Goal: Task Accomplishment & Management: Use online tool/utility

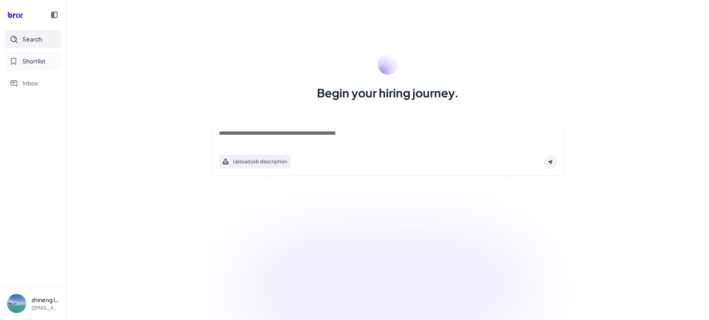
click at [35, 61] on span "Shortlist" at bounding box center [33, 61] width 23 height 9
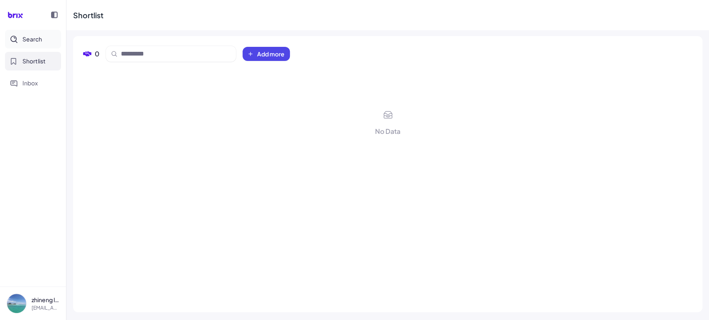
click at [34, 40] on span "Search" at bounding box center [32, 39] width 20 height 9
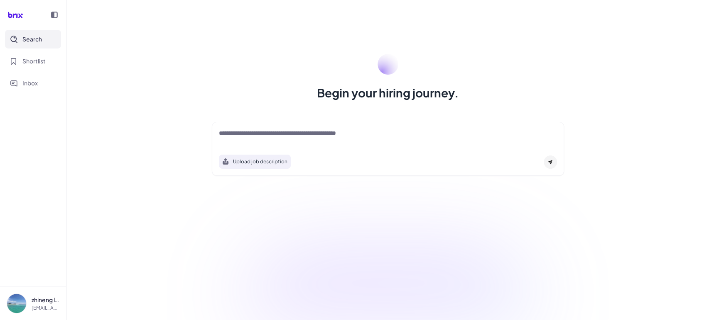
click at [264, 132] on textarea at bounding box center [388, 134] width 338 height 10
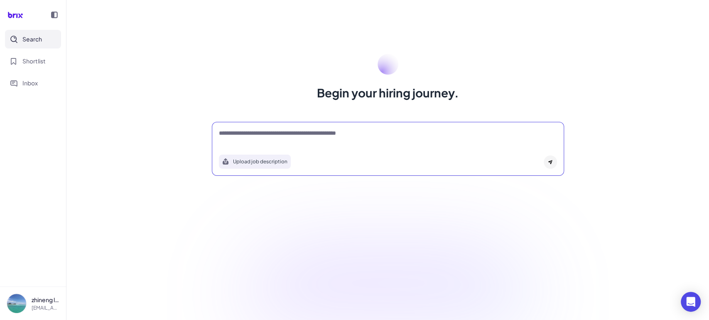
click at [264, 132] on textarea at bounding box center [388, 134] width 338 height 10
paste textarea "*"
type textarea "**********"
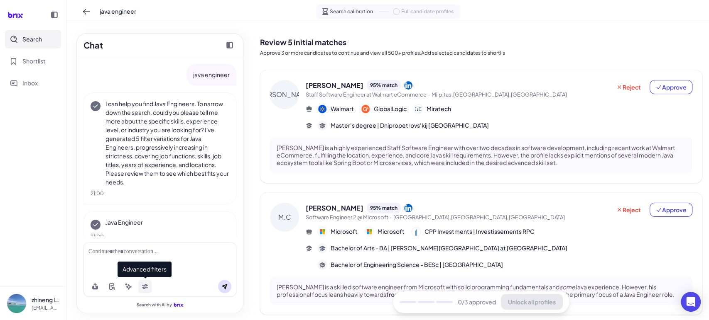
click at [146, 285] on icon at bounding box center [145, 285] width 6 height 2
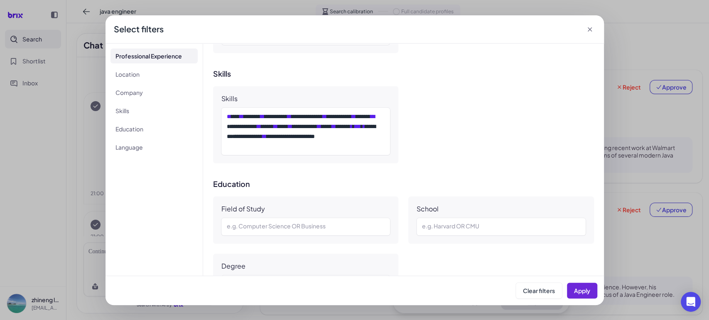
scroll to position [688, 0]
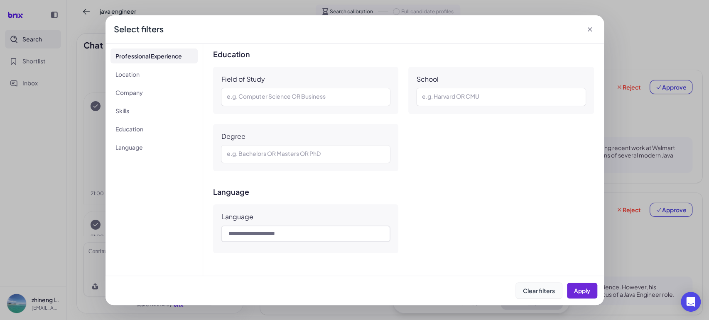
click at [528, 288] on span "Clear filters" at bounding box center [539, 290] width 32 height 7
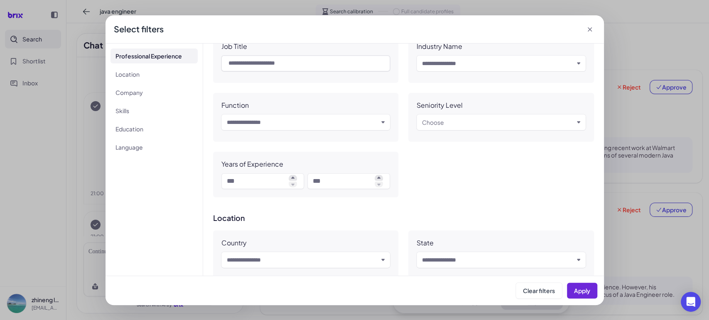
scroll to position [0, 0]
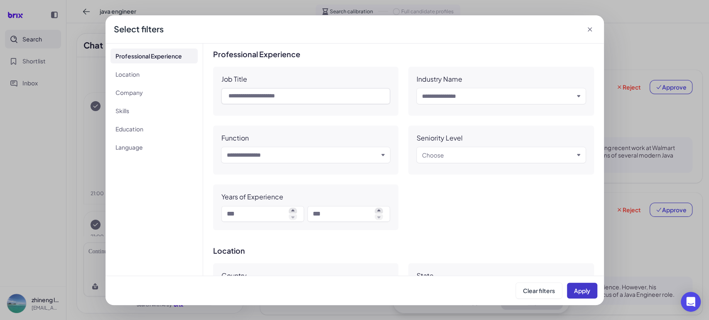
click at [583, 289] on span "Apply" at bounding box center [582, 290] width 16 height 7
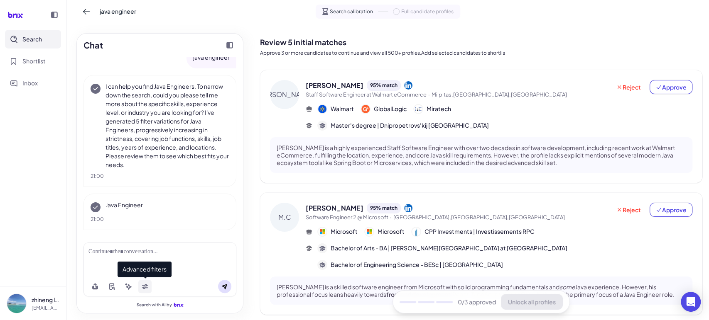
click at [143, 287] on icon at bounding box center [145, 287] width 7 height 7
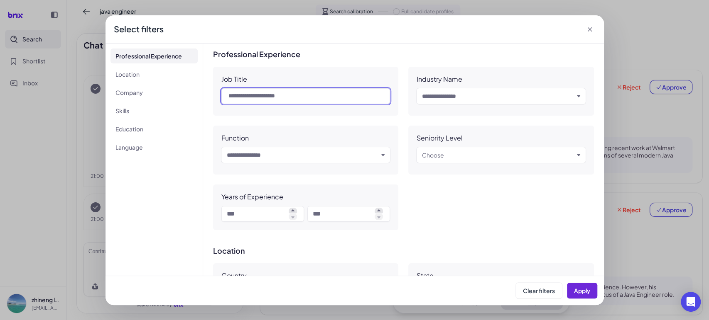
click at [280, 92] on input "text" at bounding box center [305, 96] width 169 height 16
type input "**********"
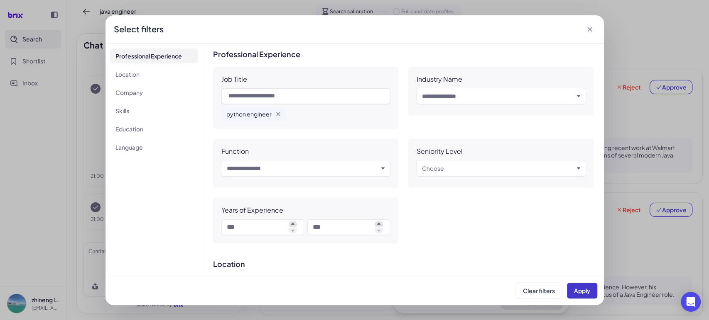
click at [570, 288] on button "Apply" at bounding box center [582, 291] width 30 height 16
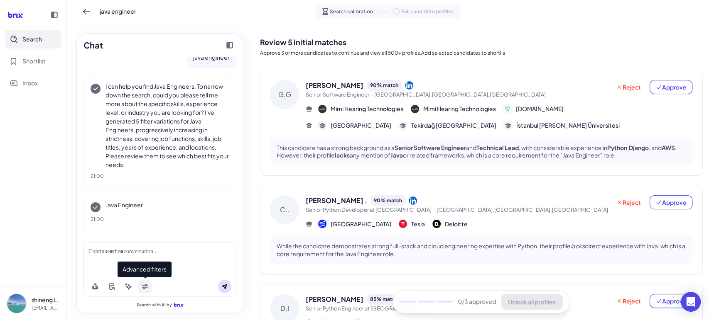
click at [148, 287] on button at bounding box center [144, 286] width 13 height 13
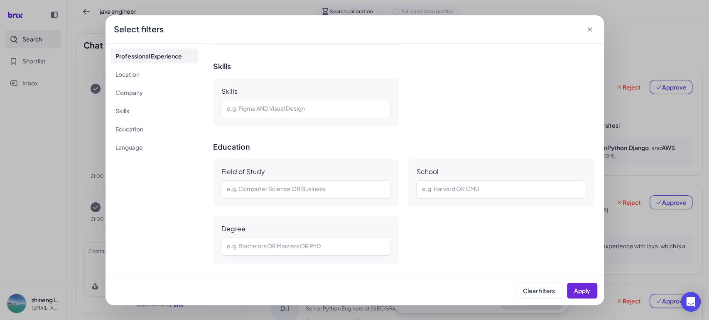
scroll to position [512, 0]
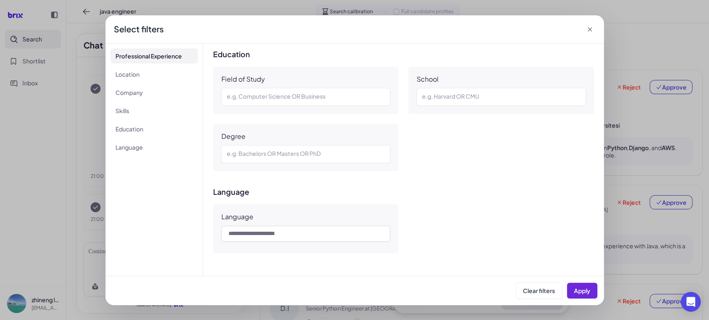
click at [589, 29] on icon at bounding box center [589, 29] width 4 height 4
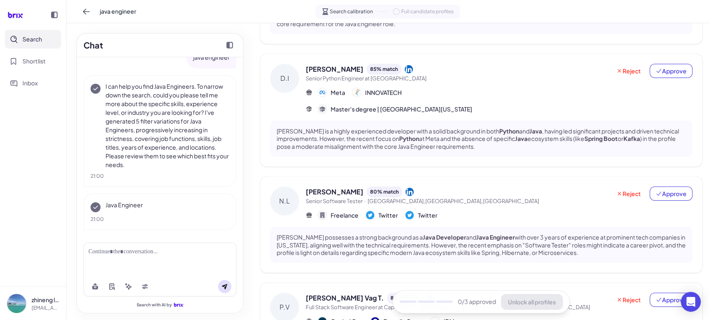
scroll to position [329, 0]
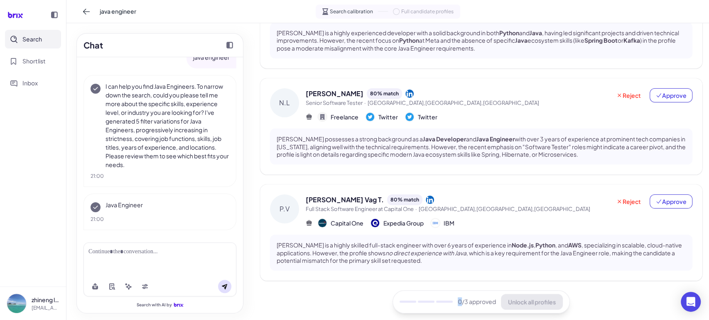
drag, startPoint x: 422, startPoint y: 301, endPoint x: 458, endPoint y: 301, distance: 36.5
click at [458, 301] on div "0 /3 approved Unlock all profiles" at bounding box center [480, 302] width 177 height 23
click at [458, 301] on span "0 /3 approved" at bounding box center [477, 302] width 38 height 9
drag, startPoint x: 455, startPoint y: 305, endPoint x: 489, endPoint y: 305, distance: 34.0
click at [489, 305] on span "0 /3 approved" at bounding box center [477, 302] width 38 height 9
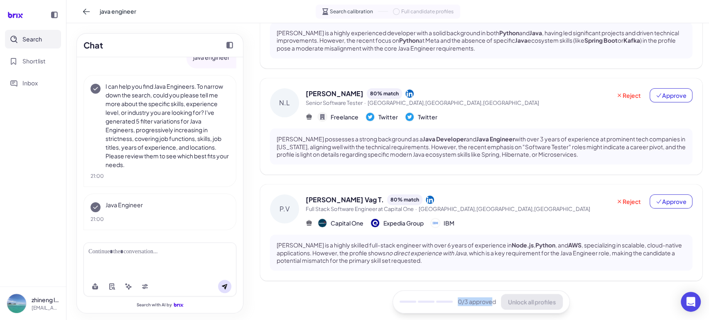
click at [489, 305] on span "0 /3 approved" at bounding box center [477, 302] width 38 height 9
drag, startPoint x: 490, startPoint y: 306, endPoint x: 451, endPoint y: 308, distance: 39.1
click at [451, 308] on div "0 /3 approved Unlock all profiles" at bounding box center [480, 302] width 177 height 23
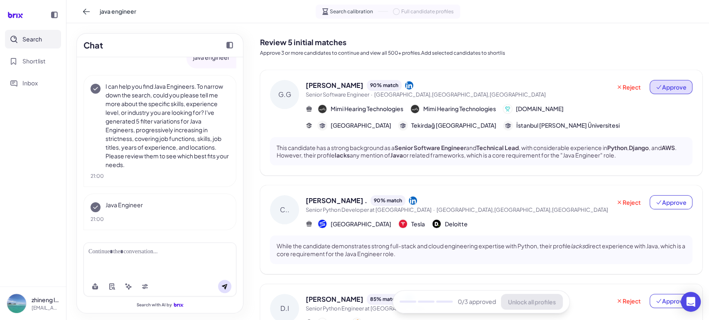
click at [657, 90] on span "Approve" at bounding box center [670, 87] width 31 height 8
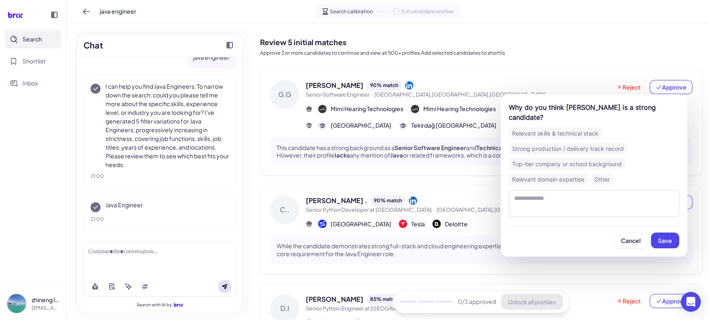
click at [576, 149] on div "Strong production / delivery track record" at bounding box center [568, 149] width 118 height 12
click at [572, 164] on div "Top-tier company or school background" at bounding box center [567, 164] width 116 height 12
click at [570, 147] on div "Strong production / delivery track record" at bounding box center [568, 149] width 118 height 12
click at [565, 160] on div "Top-tier company or school background" at bounding box center [567, 164] width 116 height 12
click at [567, 166] on div "Top-tier company or school background" at bounding box center [567, 164] width 116 height 12
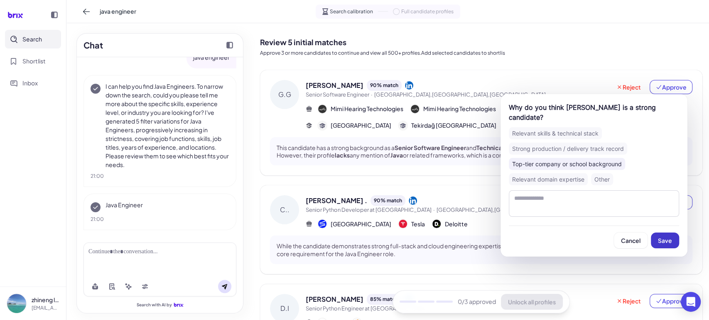
click at [660, 238] on span "Save" at bounding box center [665, 240] width 14 height 7
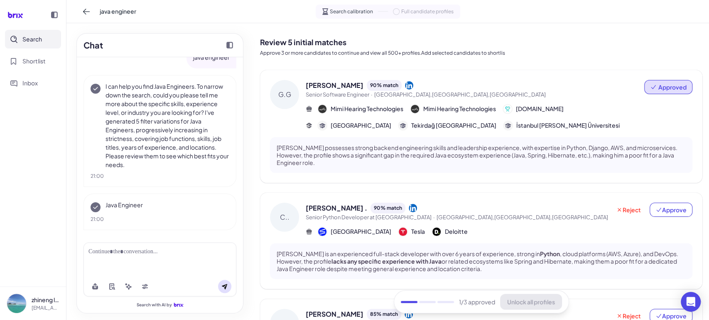
click at [147, 256] on div at bounding box center [159, 252] width 143 height 9
click at [150, 287] on button at bounding box center [144, 286] width 13 height 13
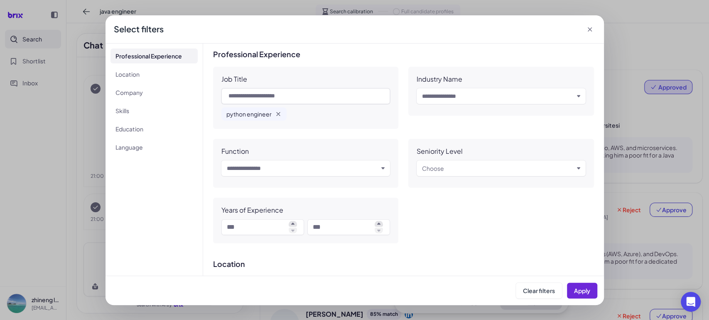
click at [276, 115] on icon "button" at bounding box center [277, 114] width 3 height 3
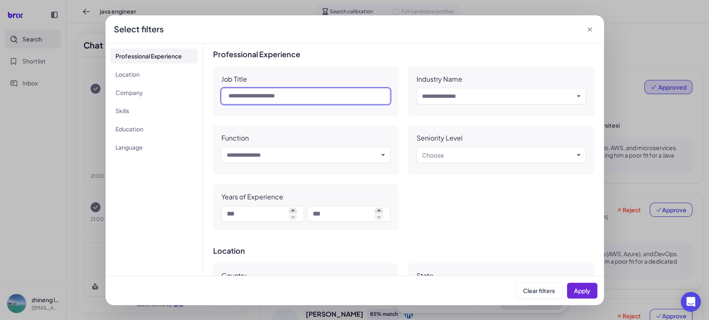
click at [266, 97] on input "text" at bounding box center [305, 96] width 169 height 16
type input "****"
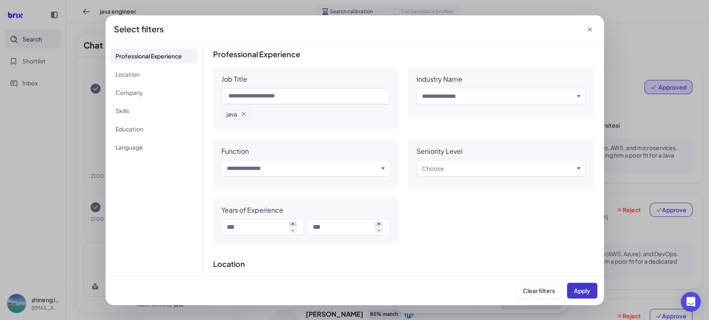
click at [581, 287] on span "Apply" at bounding box center [582, 290] width 16 height 7
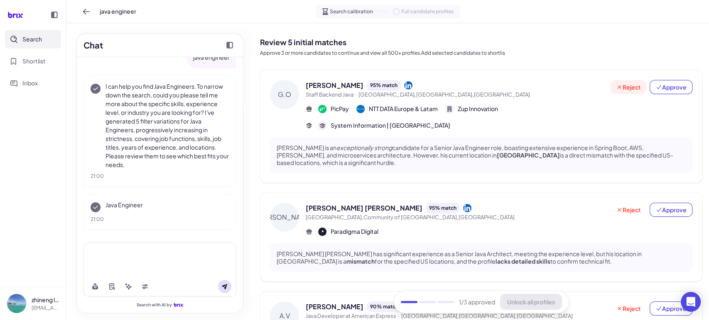
click at [620, 89] on span "Reject" at bounding box center [628, 87] width 25 height 8
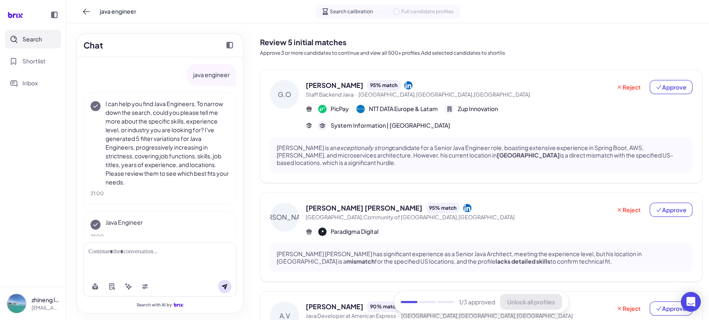
scroll to position [17, 0]
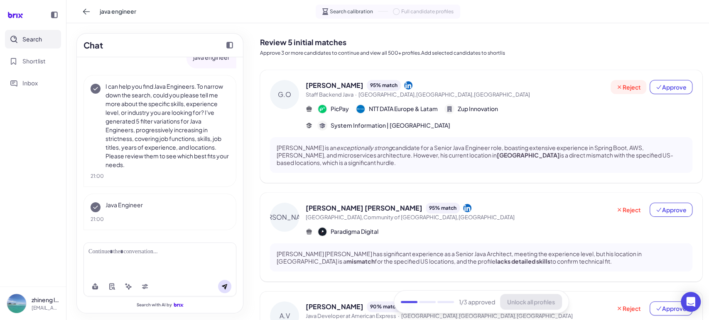
click at [623, 89] on span "Reject" at bounding box center [628, 87] width 25 height 8
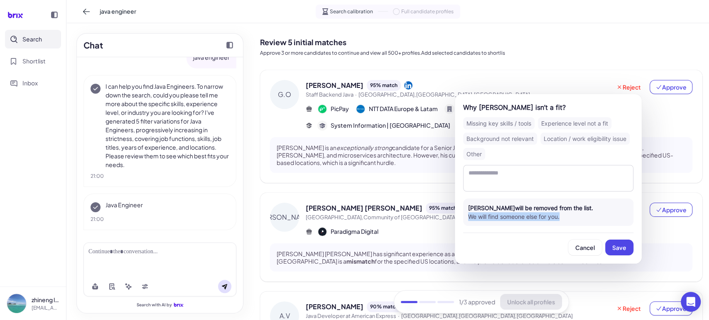
drag, startPoint x: 565, startPoint y: 218, endPoint x: 465, endPoint y: 218, distance: 99.6
click at [465, 218] on div "George Oikawa will be removed from the list. We will find someone else for you." at bounding box center [548, 212] width 170 height 27
drag, startPoint x: 465, startPoint y: 218, endPoint x: 590, endPoint y: 222, distance: 124.6
click at [590, 222] on div "George Oikawa will be removed from the list. We will find someone else for you." at bounding box center [548, 212] width 170 height 27
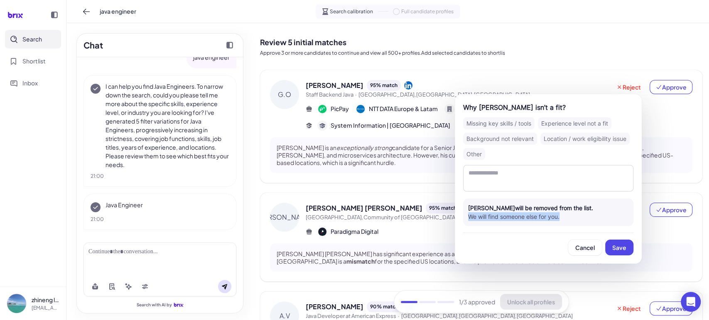
click at [590, 222] on div "George Oikawa will be removed from the list. We will find someone else for you." at bounding box center [548, 212] width 170 height 27
click at [511, 123] on div "Missing key skills / tools" at bounding box center [498, 123] width 71 height 12
click at [618, 245] on span "Save" at bounding box center [619, 247] width 14 height 7
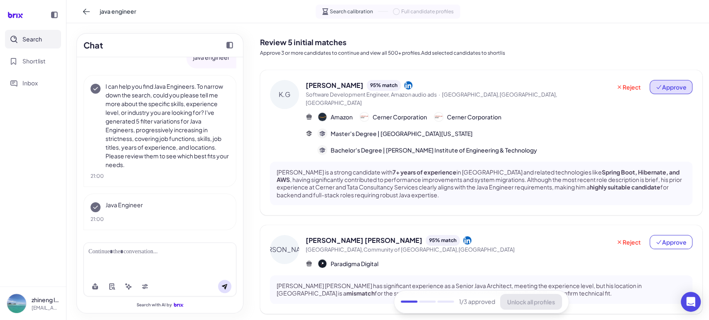
click at [655, 89] on icon at bounding box center [658, 87] width 7 height 7
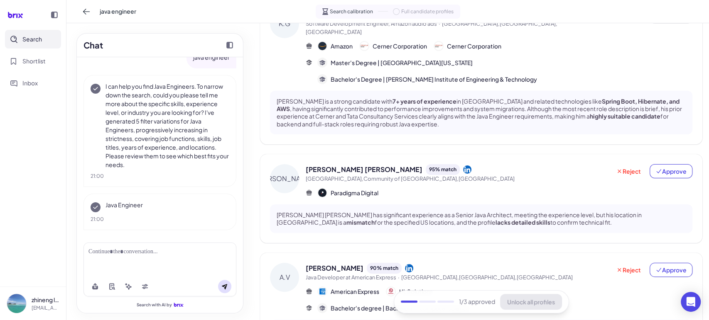
scroll to position [0, 0]
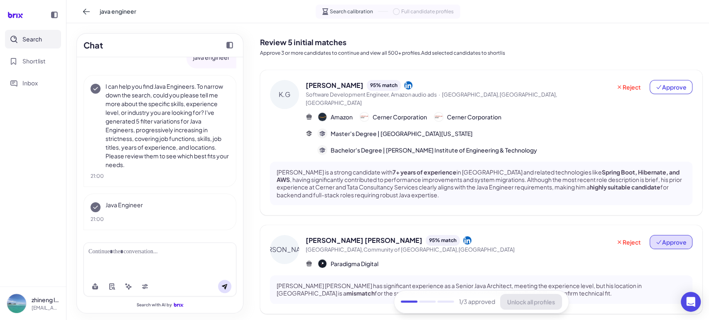
click at [676, 238] on span "Approve" at bounding box center [670, 242] width 31 height 8
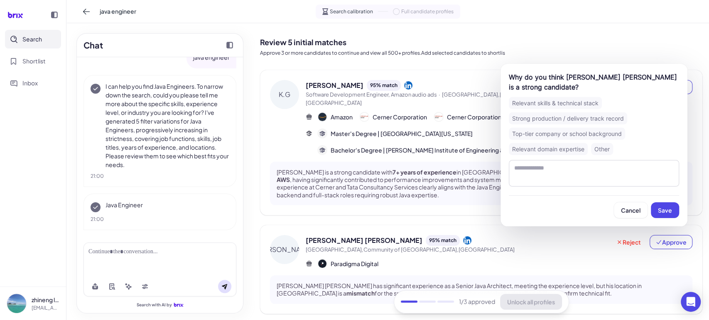
click at [601, 150] on div "Other" at bounding box center [602, 149] width 22 height 12
click at [589, 172] on textarea at bounding box center [594, 173] width 170 height 27
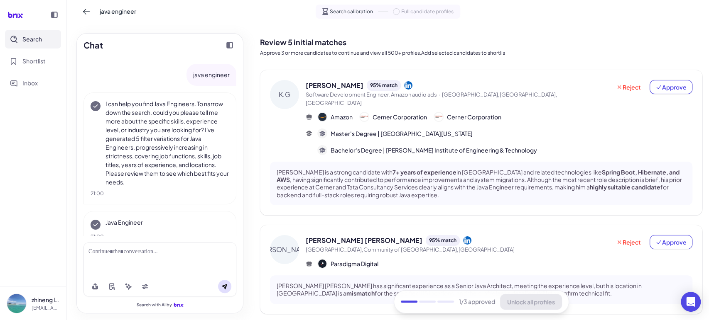
scroll to position [17, 0]
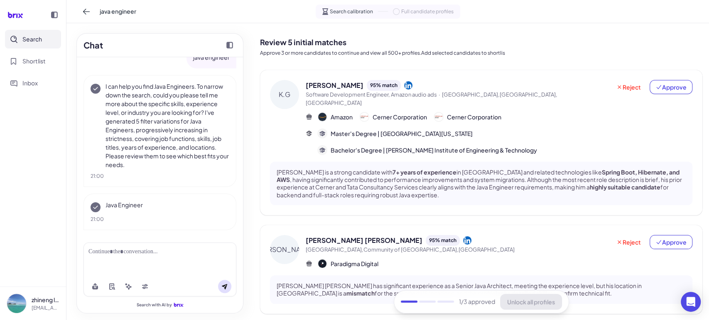
click at [33, 191] on nav "Search Shortlist Inbox" at bounding box center [33, 158] width 66 height 257
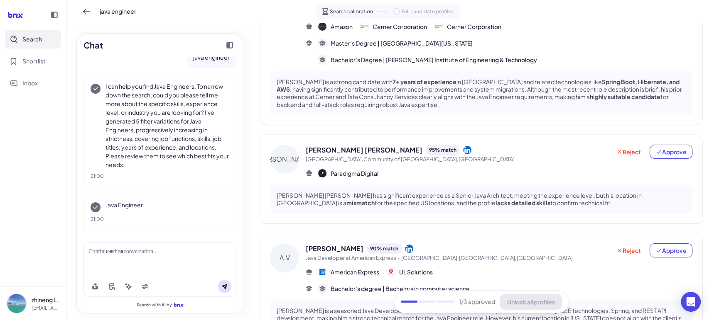
scroll to position [0, 0]
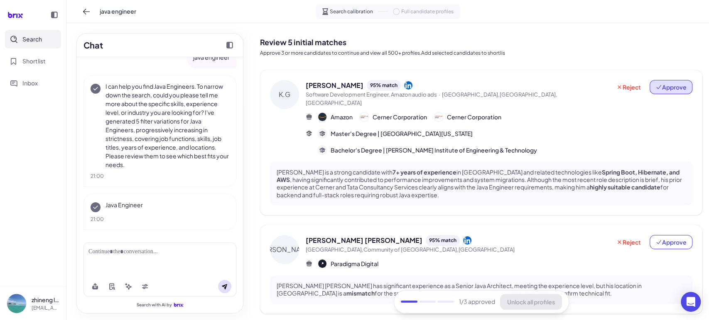
click at [668, 92] on button "Approve" at bounding box center [670, 87] width 43 height 14
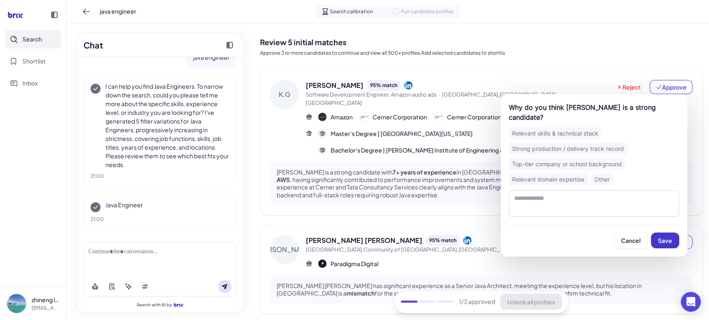
click at [666, 238] on span "Save" at bounding box center [665, 240] width 14 height 7
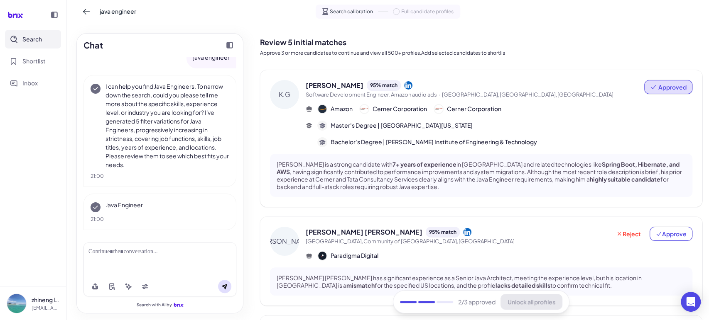
click at [666, 91] on span "Approved" at bounding box center [672, 87] width 28 height 8
click at [662, 112] on button "Undo approval" at bounding box center [654, 108] width 60 height 15
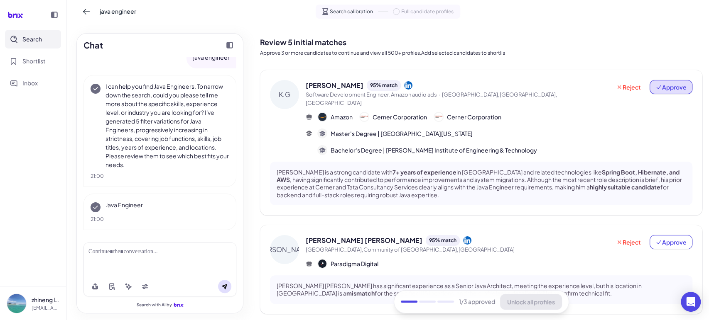
click at [661, 88] on span "Approve" at bounding box center [670, 87] width 31 height 8
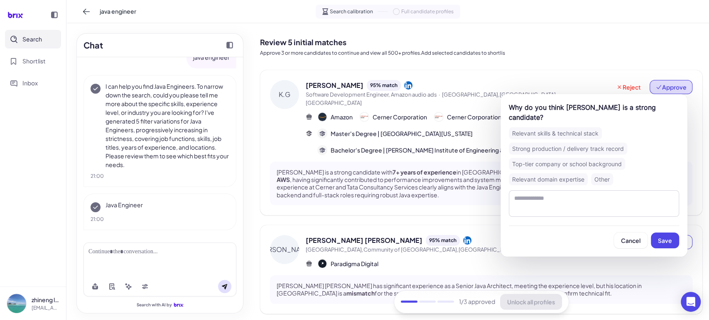
click at [661, 89] on span "Approve" at bounding box center [670, 87] width 31 height 8
click at [663, 242] on span "Save" at bounding box center [665, 240] width 14 height 7
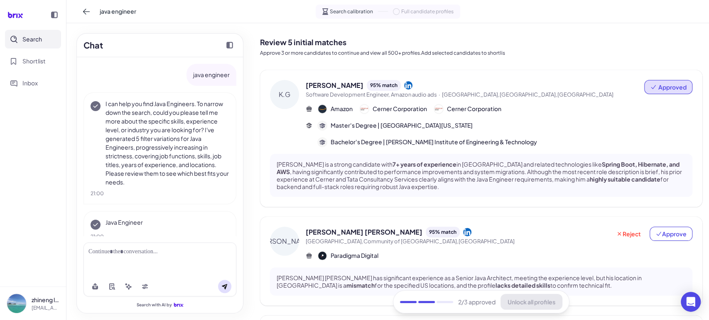
scroll to position [17, 0]
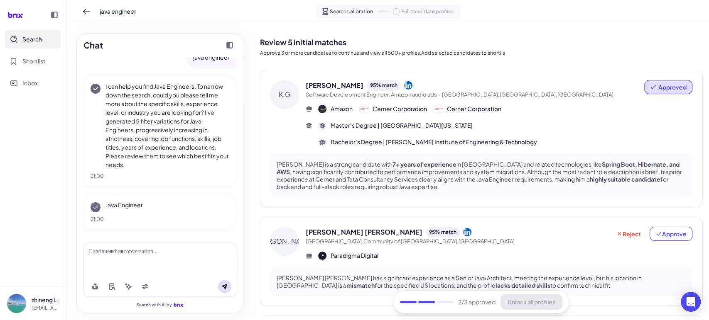
click at [658, 89] on span "Approved" at bounding box center [672, 87] width 28 height 8
click at [657, 110] on button "Undo approval" at bounding box center [654, 108] width 60 height 15
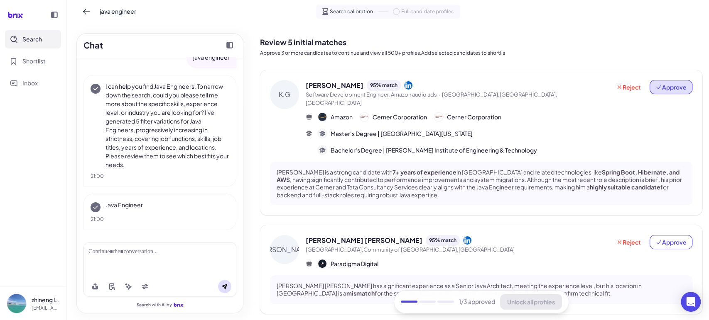
click at [661, 86] on span "Approve" at bounding box center [670, 87] width 31 height 8
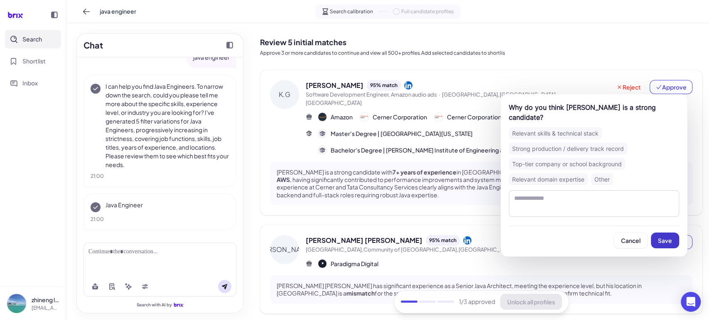
click at [664, 242] on span "Save" at bounding box center [665, 240] width 14 height 7
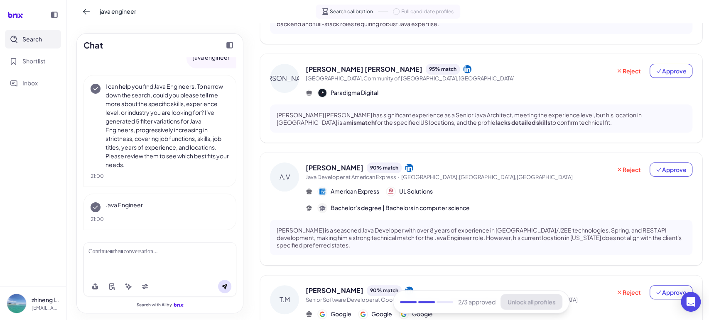
scroll to position [0, 0]
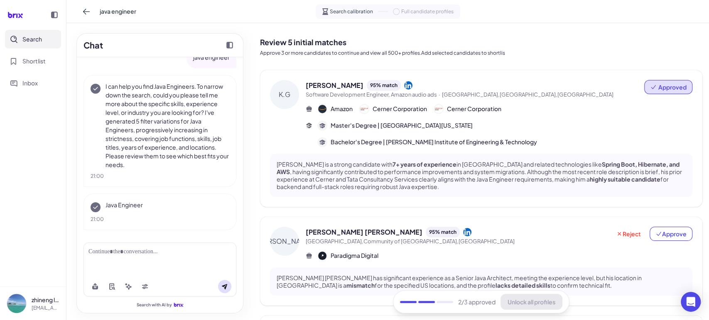
click at [658, 92] on button "Approved" at bounding box center [668, 87] width 48 height 14
click at [652, 107] on button "Undo approval" at bounding box center [654, 108] width 60 height 15
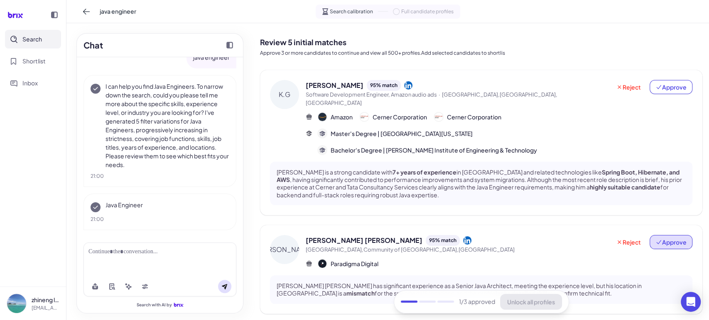
click at [661, 238] on span "Approve" at bounding box center [670, 242] width 31 height 8
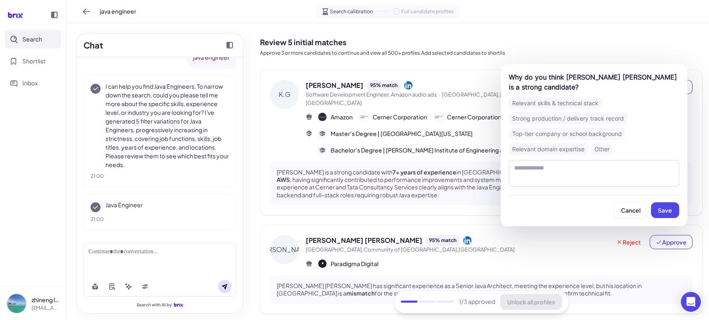
click at [594, 134] on div "Top-tier company or school background" at bounding box center [567, 134] width 116 height 12
click at [667, 211] on span "Save" at bounding box center [665, 210] width 14 height 7
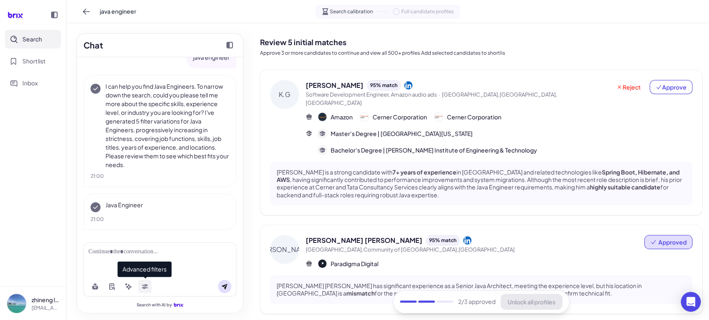
click at [141, 285] on button at bounding box center [144, 286] width 13 height 13
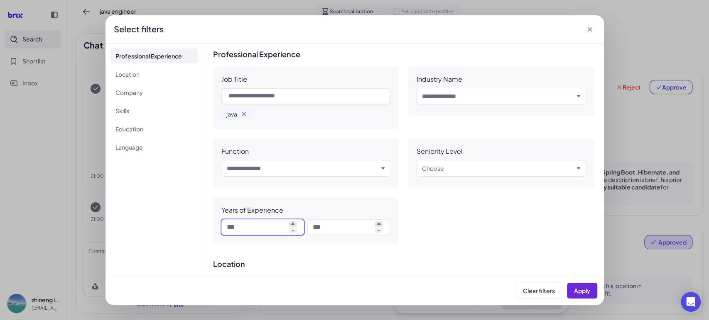
click at [261, 227] on input at bounding box center [256, 228] width 59 height 10
type input "*"
click at [584, 289] on span "Apply" at bounding box center [582, 290] width 16 height 7
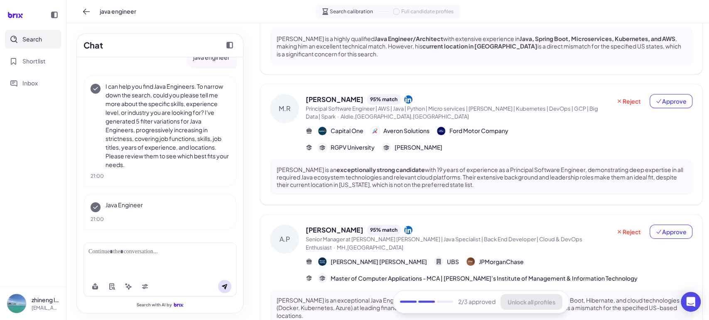
scroll to position [394, 0]
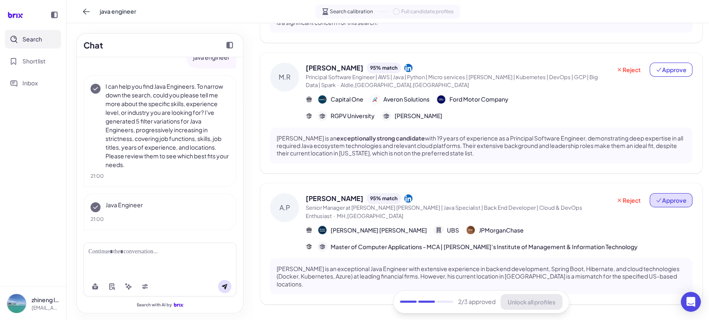
click at [661, 196] on span "Approve" at bounding box center [670, 200] width 31 height 8
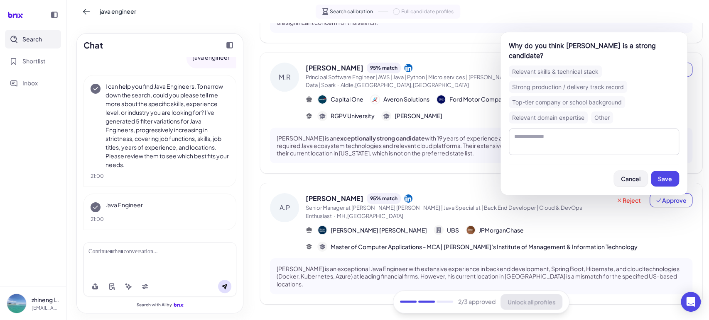
click at [629, 175] on span "Cancel" at bounding box center [631, 178] width 20 height 7
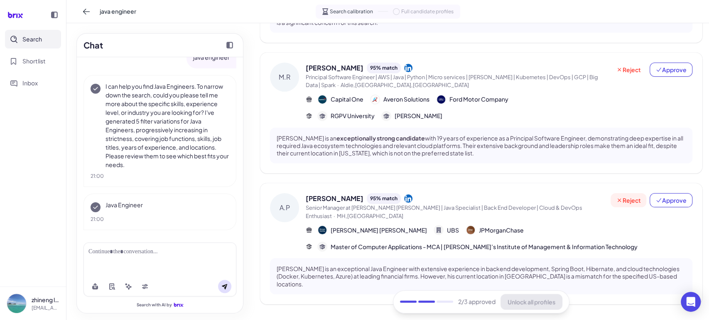
click at [623, 196] on span "Reject" at bounding box center [628, 200] width 25 height 8
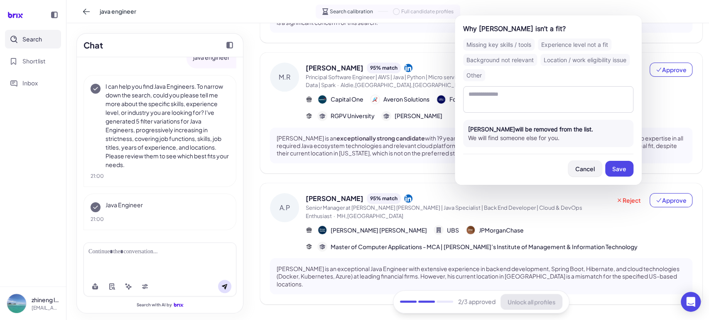
click at [593, 170] on span "Cancel" at bounding box center [585, 168] width 20 height 7
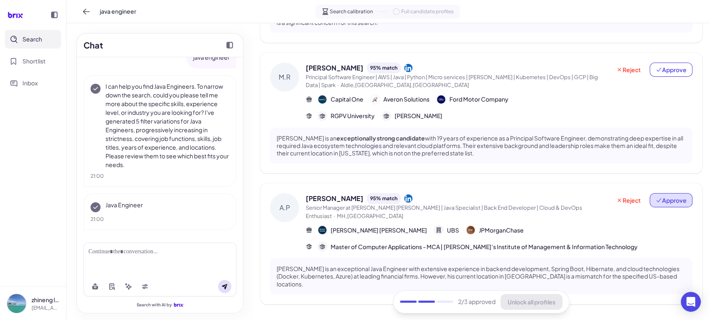
click at [665, 196] on span "Approve" at bounding box center [670, 200] width 31 height 8
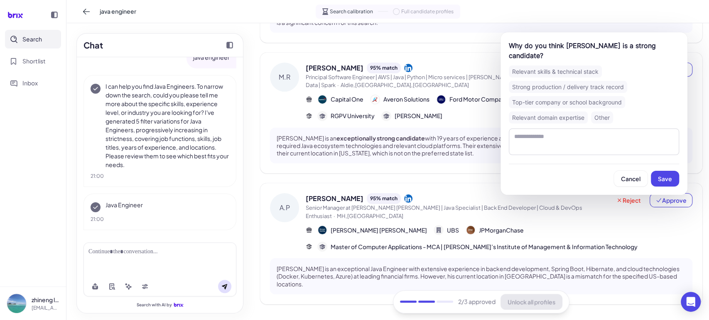
click at [655, 171] on button "Save" at bounding box center [665, 179] width 28 height 16
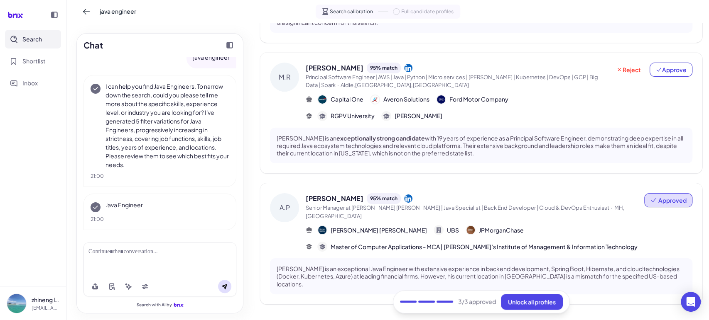
click at [661, 198] on button "Approved" at bounding box center [668, 200] width 48 height 14
click at [658, 213] on button "Undo approval" at bounding box center [654, 213] width 60 height 15
click at [668, 196] on span "Approve" at bounding box center [670, 200] width 31 height 8
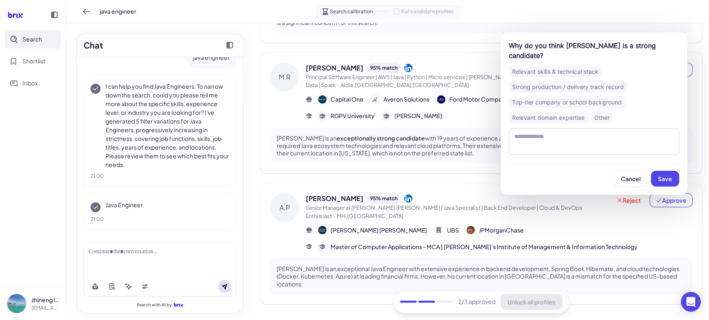
click at [668, 175] on span "Save" at bounding box center [665, 178] width 14 height 7
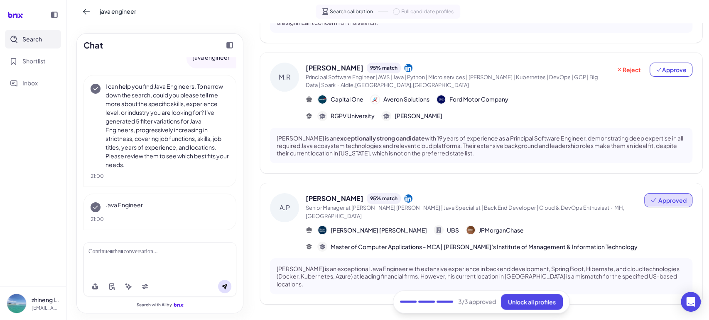
click at [668, 196] on span "Approved" at bounding box center [672, 200] width 28 height 8
click at [664, 67] on button "Approve" at bounding box center [670, 70] width 43 height 14
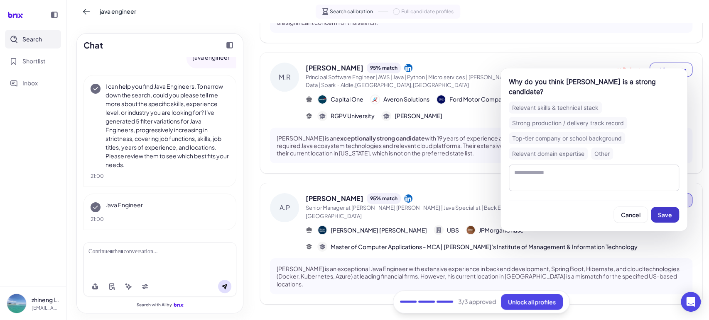
click at [665, 215] on span "Save" at bounding box center [665, 214] width 14 height 7
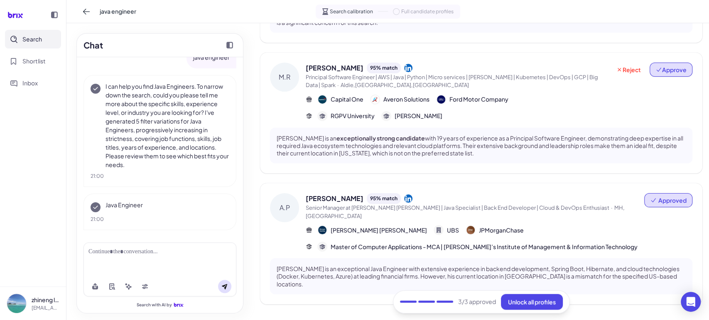
click at [662, 66] on span "Approve" at bounding box center [670, 70] width 31 height 8
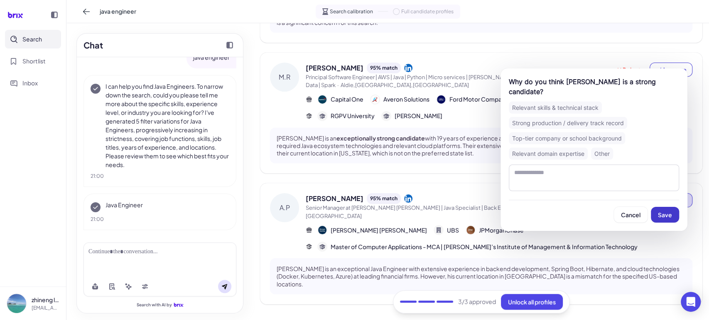
click at [661, 217] on span "Save" at bounding box center [665, 214] width 14 height 7
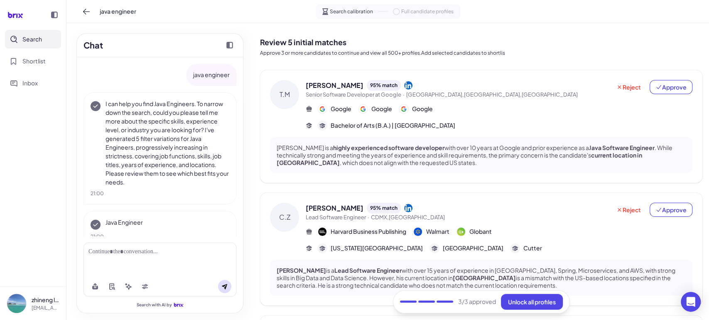
scroll to position [17, 0]
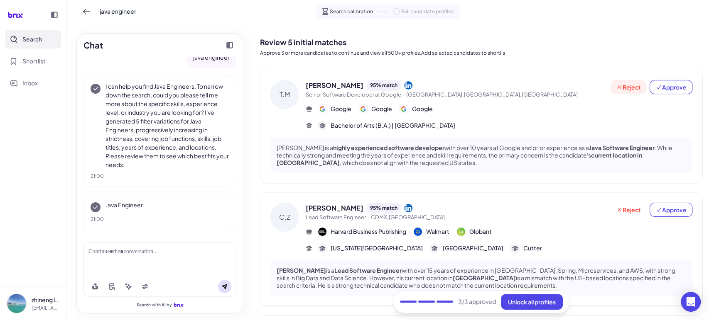
click at [625, 86] on span "Reject" at bounding box center [628, 87] width 25 height 8
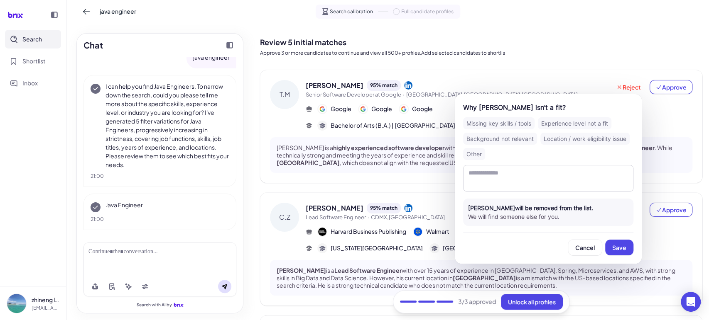
click at [521, 142] on div "Background not relevant" at bounding box center [500, 139] width 74 height 12
click at [625, 251] on span "Save" at bounding box center [619, 247] width 14 height 7
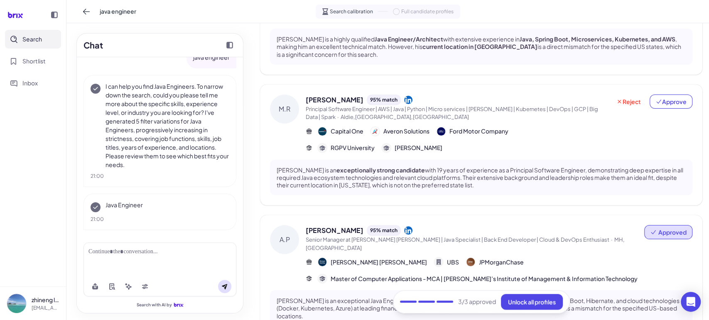
scroll to position [394, 0]
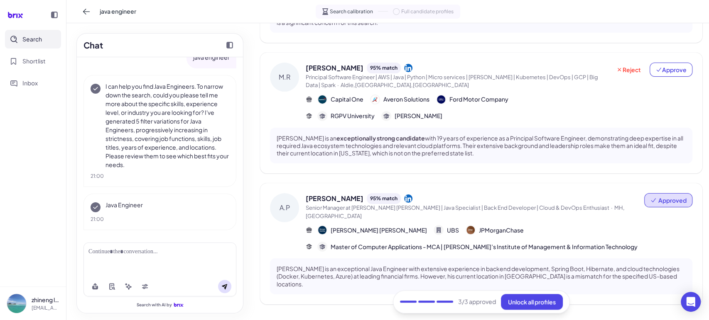
click at [414, 194] on div "Amit P. 95 % match" at bounding box center [475, 198] width 338 height 11
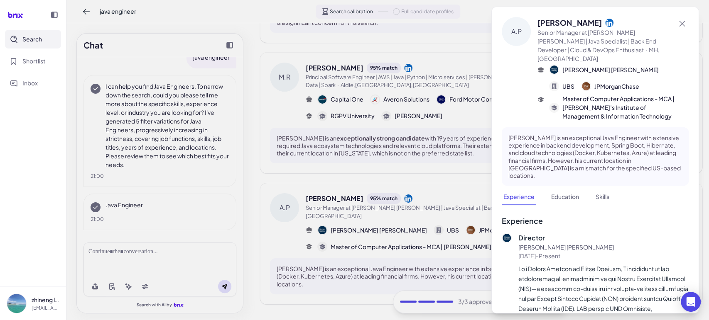
click at [376, 189] on div at bounding box center [354, 160] width 709 height 320
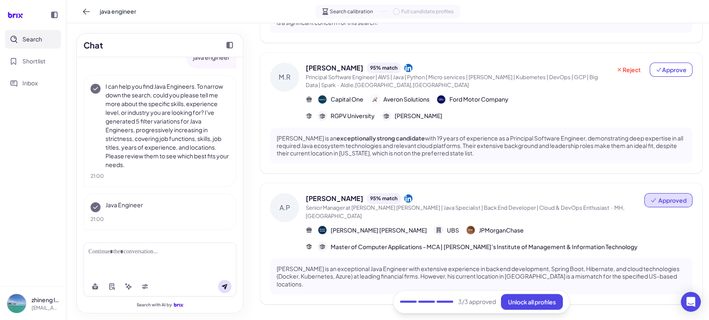
click at [404, 195] on icon at bounding box center [408, 199] width 8 height 8
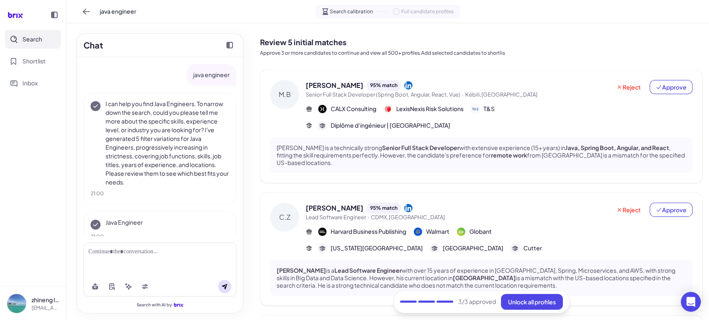
scroll to position [17, 0]
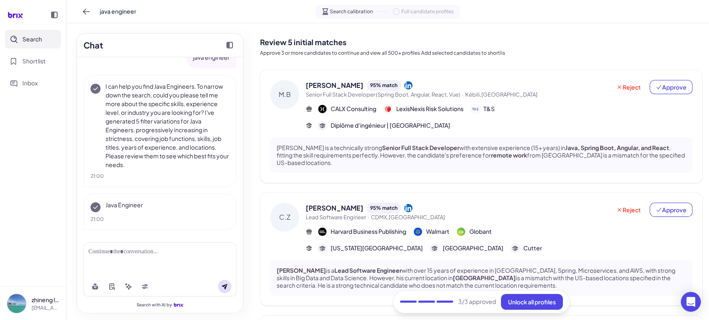
click at [412, 86] on icon at bounding box center [408, 85] width 8 height 8
click at [659, 88] on span "Approve" at bounding box center [670, 87] width 31 height 8
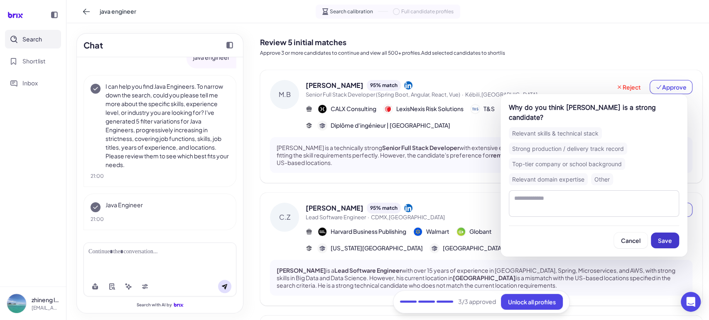
click at [664, 243] on span "Save" at bounding box center [665, 240] width 14 height 7
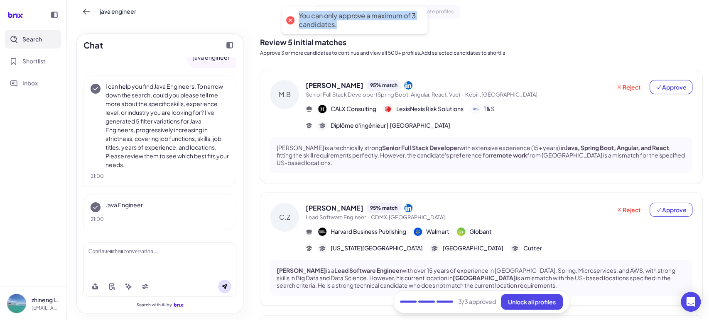
drag, startPoint x: 352, startPoint y: 27, endPoint x: 298, endPoint y: 17, distance: 55.6
click at [298, 17] on div "You can only approve a maximum of 3 candidates." at bounding box center [354, 20] width 145 height 27
copy div "You can only approve a maximum of 3 candidates."
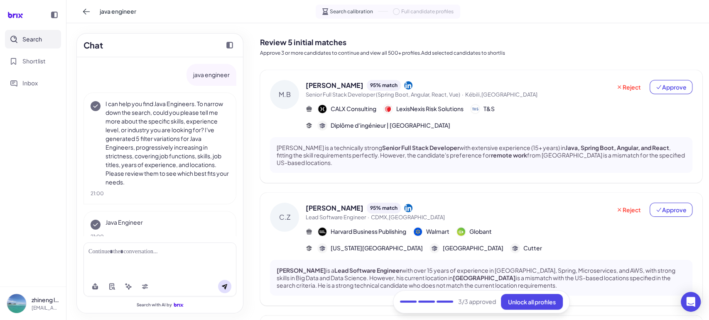
scroll to position [17, 0]
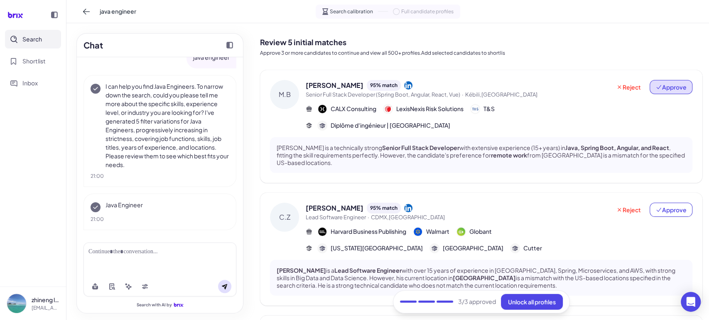
click at [667, 90] on span "Approve" at bounding box center [670, 87] width 31 height 8
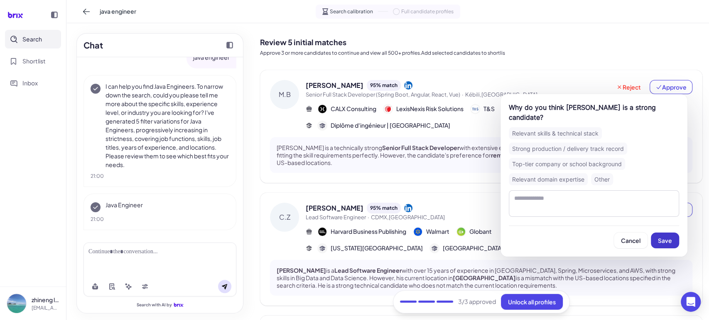
click at [658, 241] on span "Save" at bounding box center [665, 240] width 14 height 7
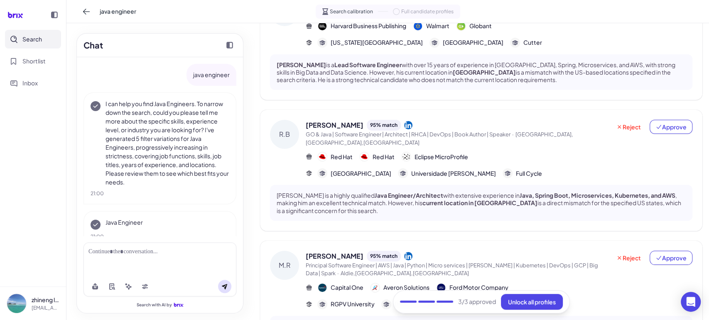
scroll to position [230, 0]
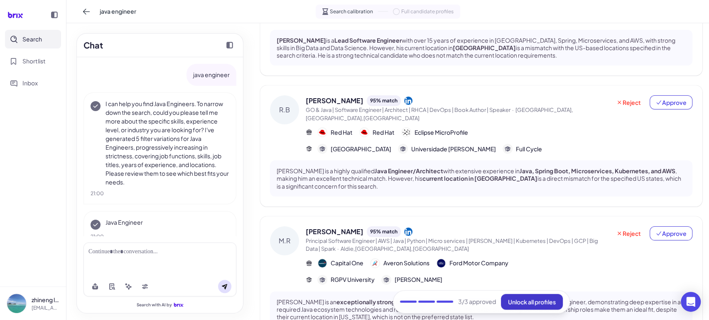
click at [529, 305] on span "Unlock all profiles" at bounding box center [532, 301] width 48 height 7
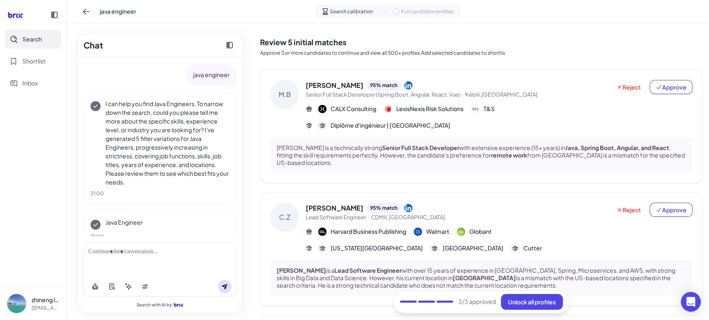
scroll to position [17, 0]
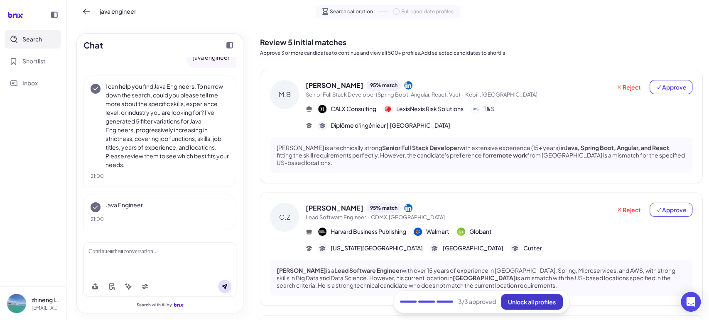
click at [535, 301] on span "Unlock all profiles" at bounding box center [532, 301] width 48 height 7
click at [526, 304] on span "Unlock all profiles" at bounding box center [532, 301] width 48 height 7
click at [150, 288] on button at bounding box center [144, 286] width 13 height 13
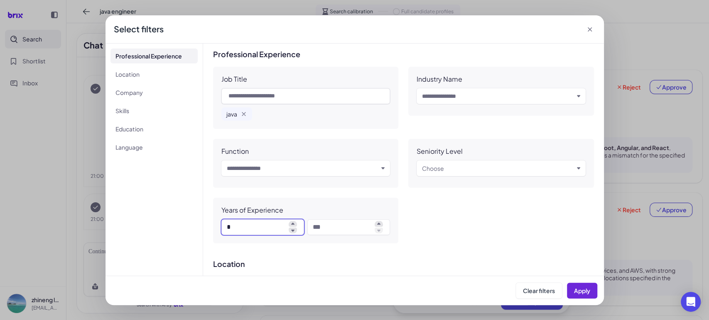
drag, startPoint x: 245, startPoint y: 226, endPoint x: 210, endPoint y: 232, distance: 35.0
click at [210, 232] on div "Professional Experience Job Title java Industry Name Input and choose Function …" at bounding box center [403, 160] width 401 height 232
type input "**"
click at [578, 291] on span "Apply" at bounding box center [582, 290] width 16 height 7
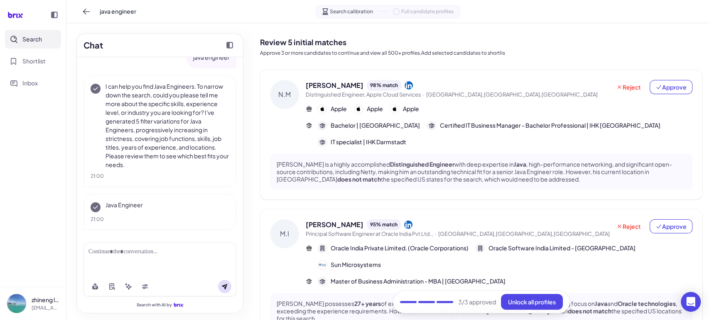
click at [56, 170] on nav "Search Shortlist Inbox" at bounding box center [33, 158] width 66 height 257
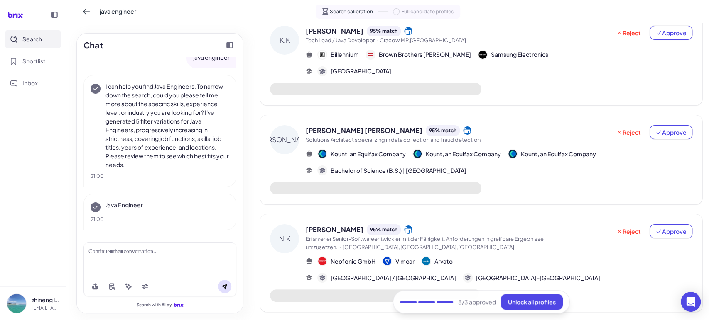
scroll to position [348, 0]
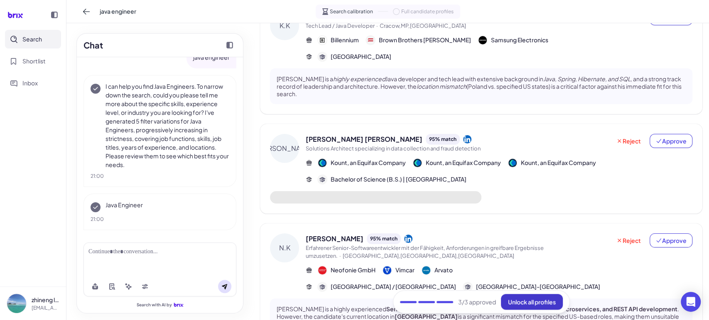
click at [523, 298] on button "Unlock all profiles" at bounding box center [532, 302] width 62 height 16
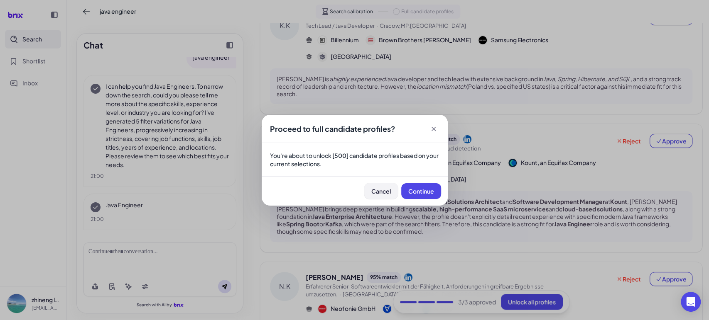
click at [370, 191] on button "Cancel" at bounding box center [381, 191] width 34 height 16
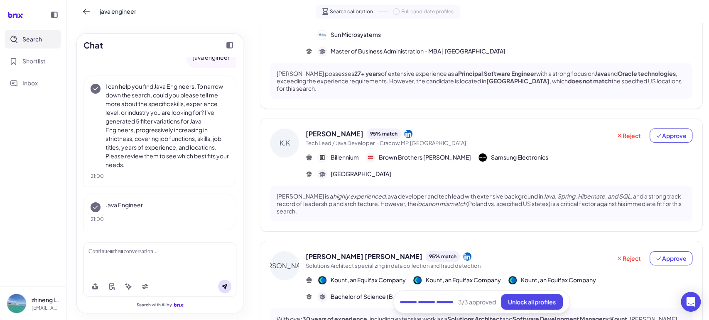
scroll to position [433, 0]
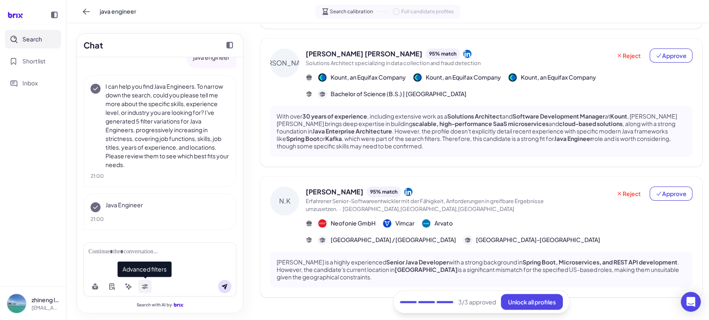
click at [145, 288] on icon at bounding box center [145, 288] width 6 height 2
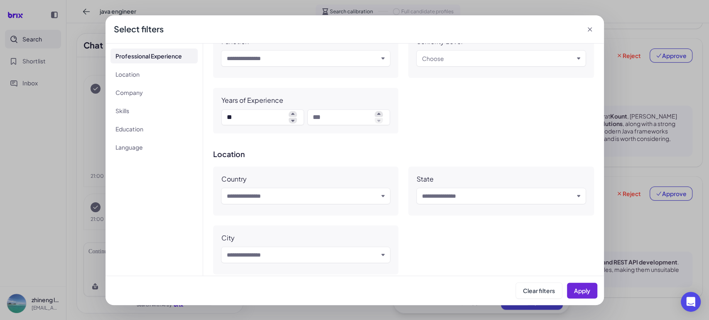
scroll to position [154, 0]
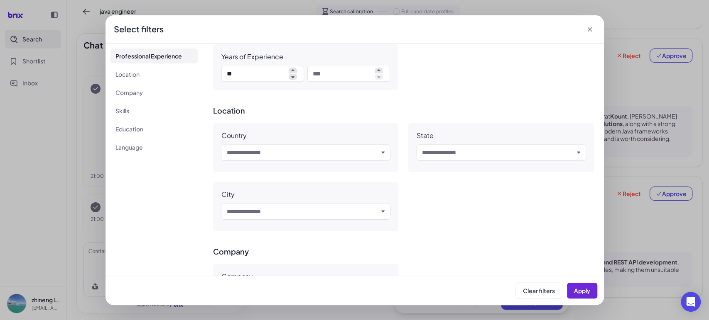
click at [262, 154] on input "text" at bounding box center [303, 153] width 152 height 10
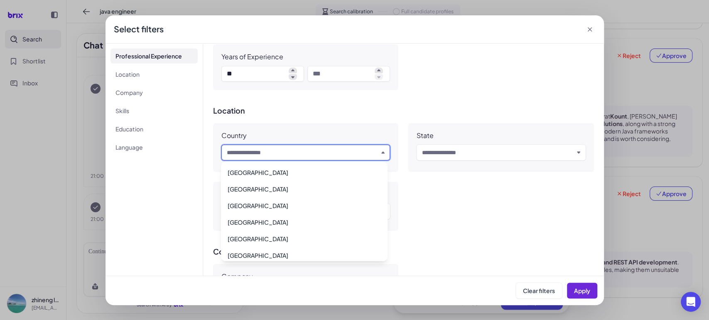
click at [240, 152] on input "text" at bounding box center [303, 153] width 152 height 10
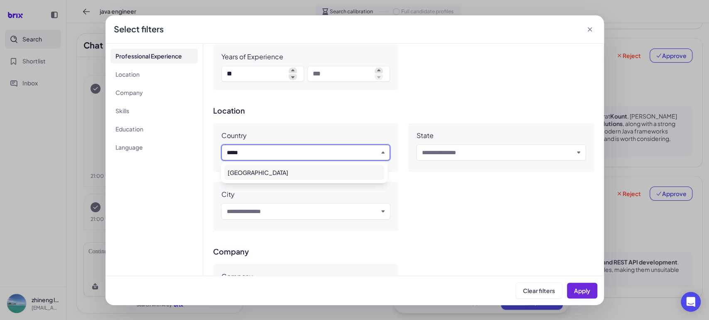
type input "*****"
click at [247, 176] on div "China" at bounding box center [304, 172] width 160 height 15
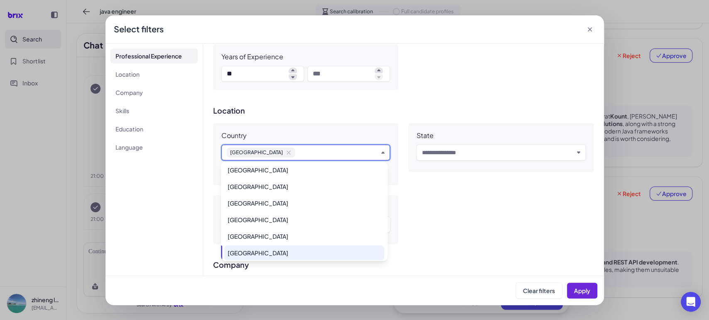
click at [439, 210] on div "Country China China State Input and choose City Input and choose" at bounding box center [403, 183] width 381 height 121
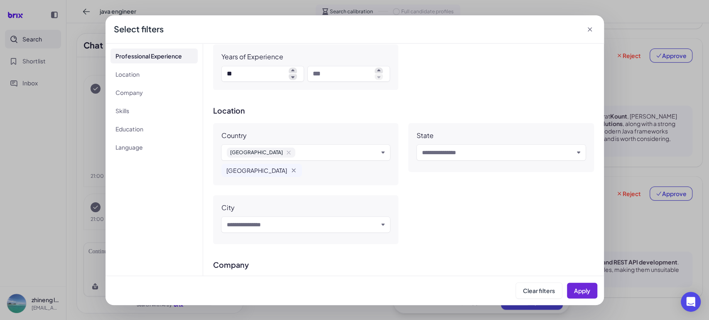
click at [429, 157] on div "Input and choose" at bounding box center [500, 153] width 169 height 16
click at [434, 153] on input "text" at bounding box center [498, 153] width 152 height 10
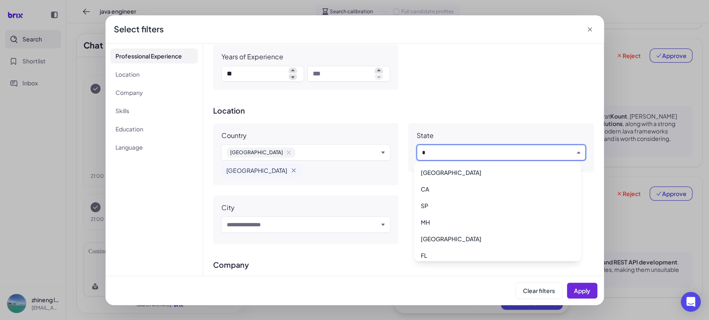
type input "**"
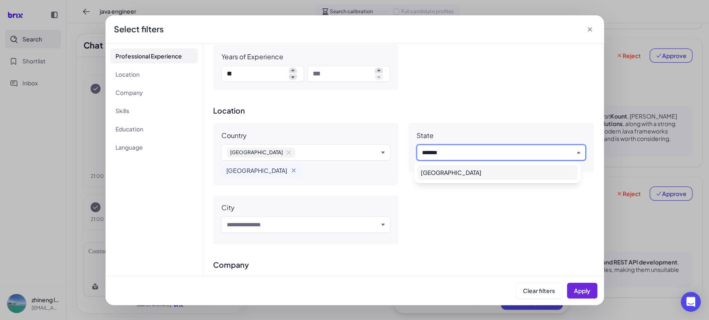
type input "*******"
click at [445, 170] on div "Beijing" at bounding box center [497, 172] width 160 height 15
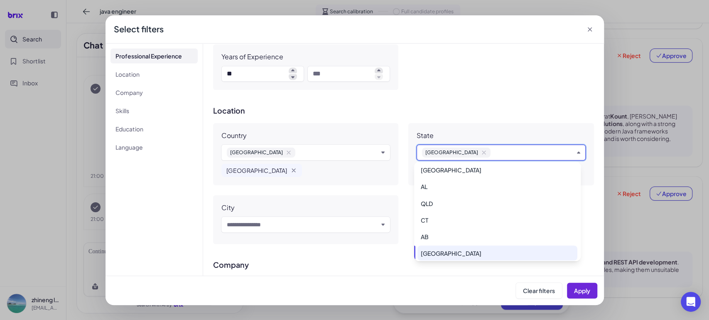
click at [521, 125] on div "State Beijing Beijing" at bounding box center [501, 154] width 186 height 62
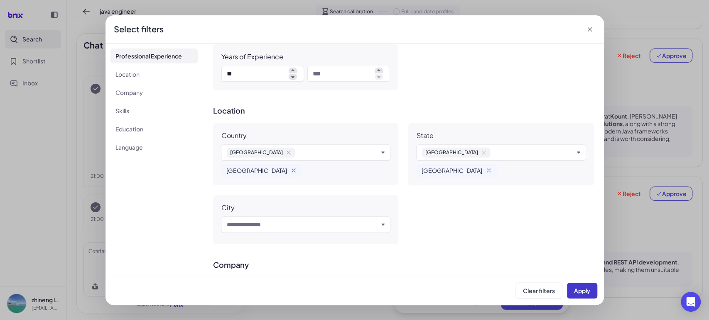
click at [583, 292] on span "Apply" at bounding box center [582, 290] width 16 height 7
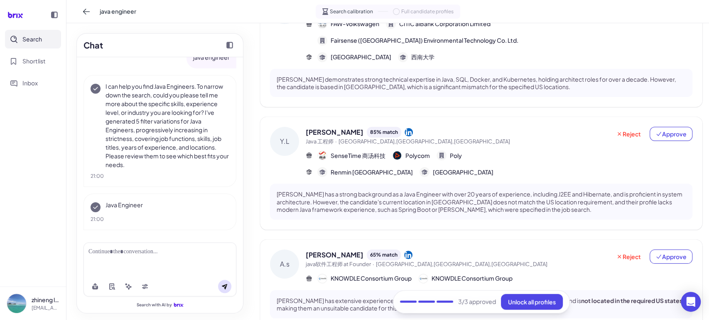
scroll to position [362, 0]
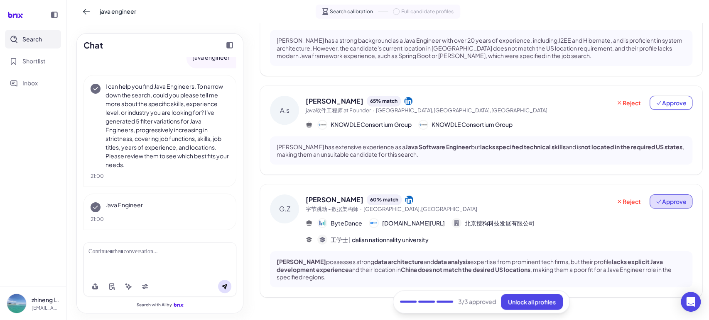
click at [670, 198] on span "Approve" at bounding box center [670, 202] width 31 height 8
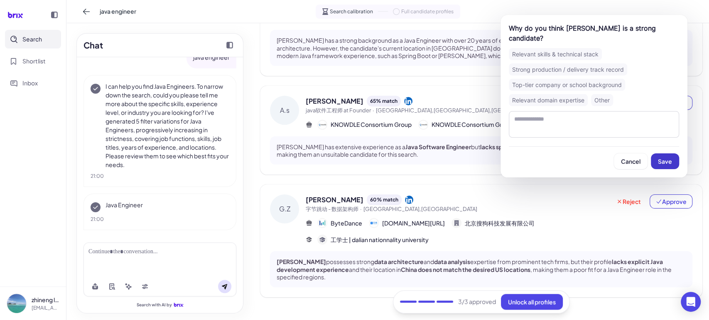
click at [655, 160] on button "Save" at bounding box center [665, 162] width 28 height 16
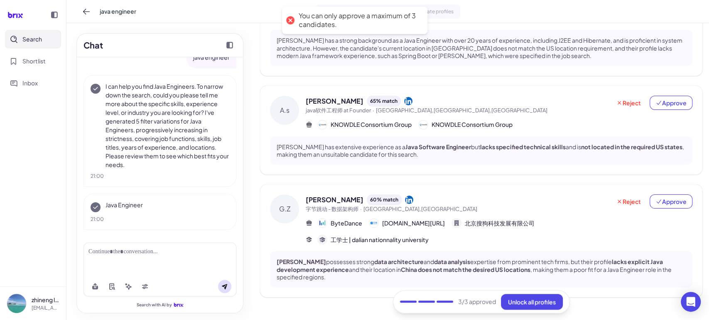
click at [488, 195] on div "Guoxian Zhao 60 % match" at bounding box center [458, 200] width 305 height 11
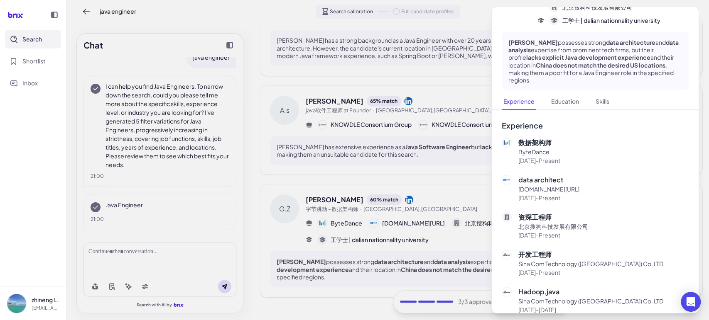
scroll to position [0, 0]
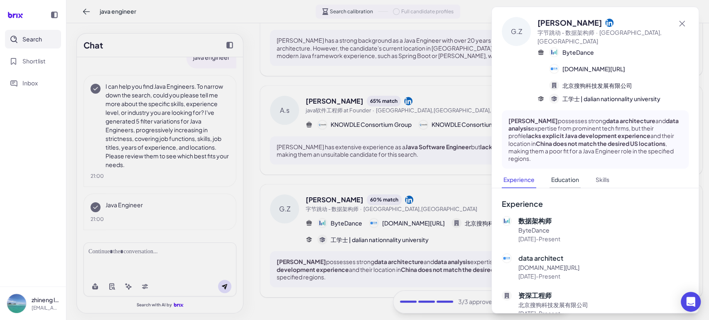
click at [570, 172] on button "Education" at bounding box center [564, 180] width 31 height 16
click at [432, 179] on div at bounding box center [354, 160] width 709 height 320
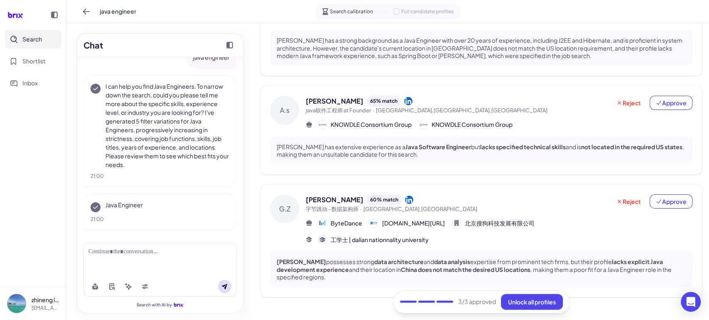
click at [449, 107] on span "java软件工程师 at Founder · Beijing,Beijing,China" at bounding box center [458, 111] width 305 height 8
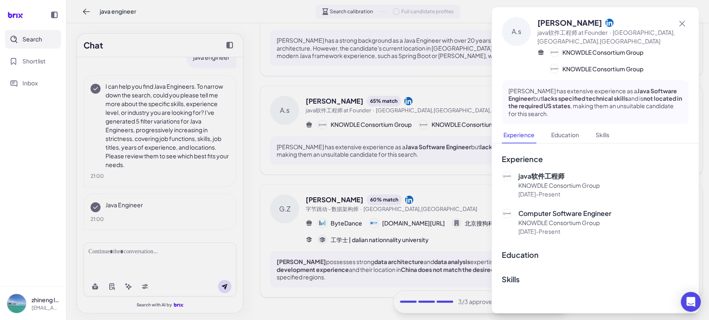
click at [415, 153] on div at bounding box center [354, 160] width 709 height 320
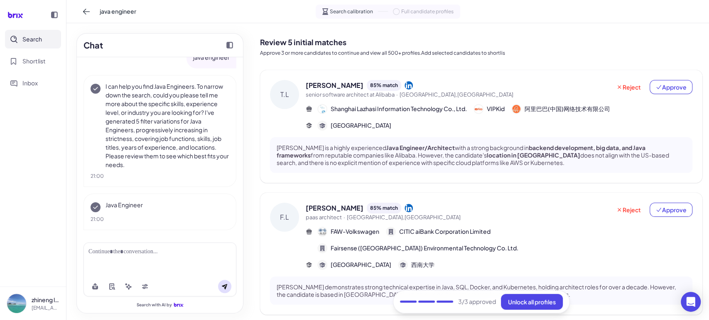
click at [438, 86] on div "Timothy Li 85 % match" at bounding box center [458, 85] width 305 height 11
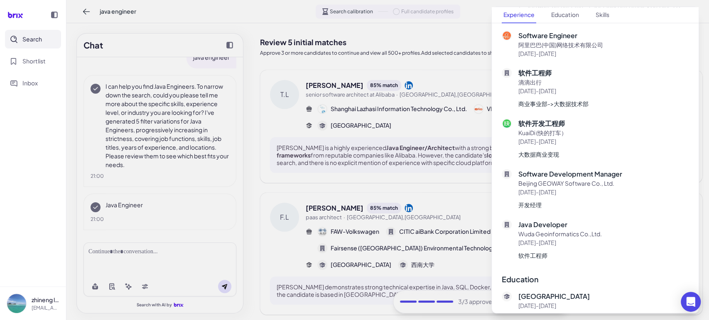
scroll to position [397, 0]
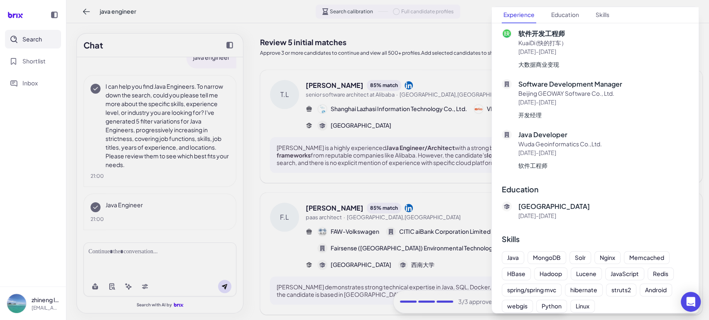
click at [580, 254] on div "Solr" at bounding box center [580, 258] width 11 height 9
click at [611, 254] on div "Nginx" at bounding box center [606, 258] width 15 height 9
click at [458, 190] on div at bounding box center [354, 160] width 709 height 320
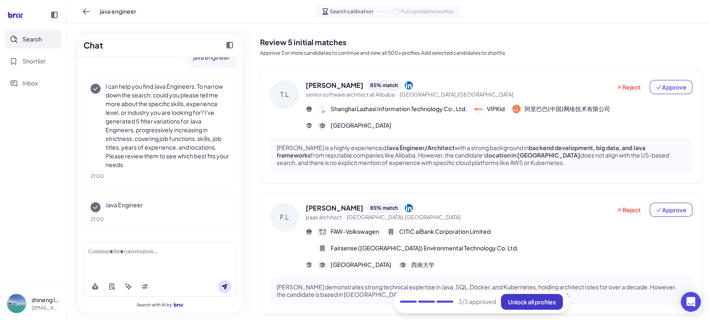
click at [518, 301] on span "Unlock all profiles" at bounding box center [532, 301] width 48 height 7
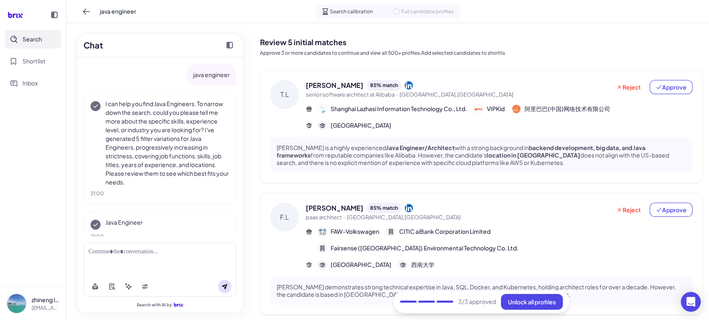
scroll to position [17, 0]
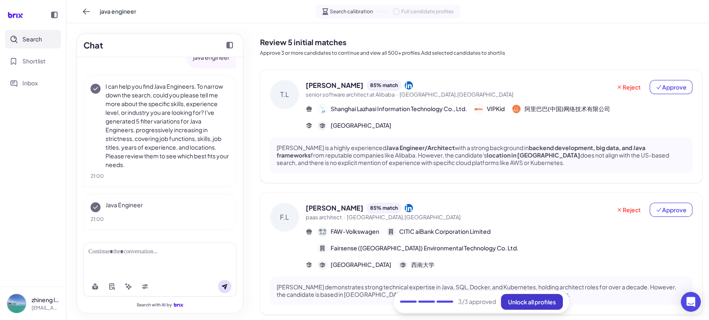
click at [535, 305] on span "Unlock all profiles" at bounding box center [532, 301] width 48 height 7
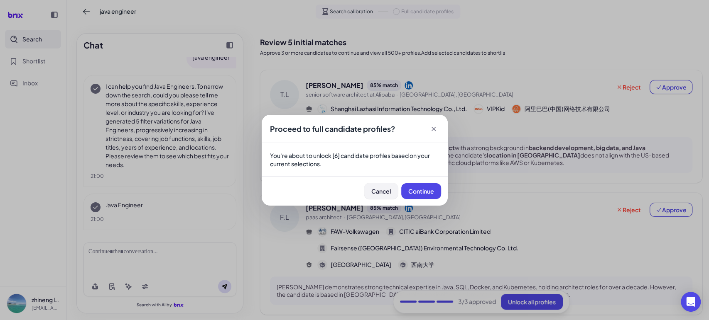
click at [391, 193] on button "Cancel" at bounding box center [381, 191] width 34 height 16
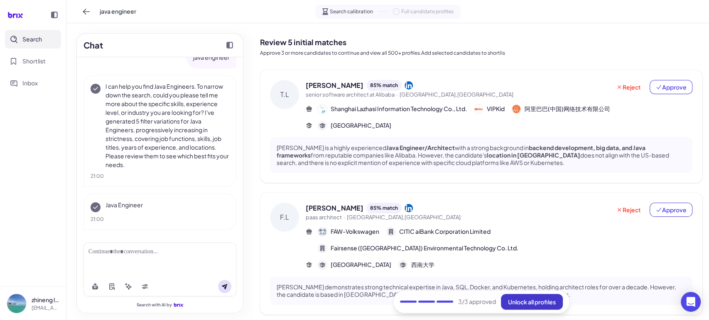
click at [525, 297] on button "Unlock all profiles" at bounding box center [532, 302] width 62 height 16
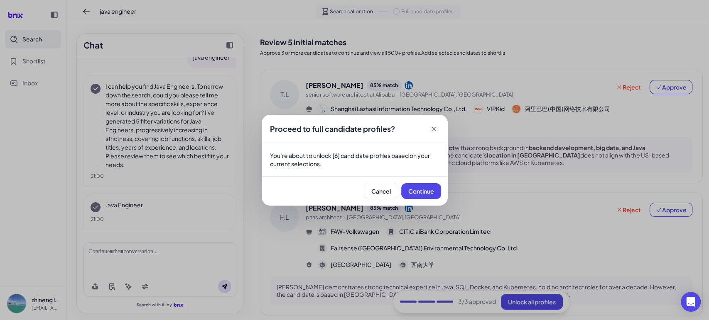
click at [431, 128] on icon at bounding box center [433, 129] width 8 height 8
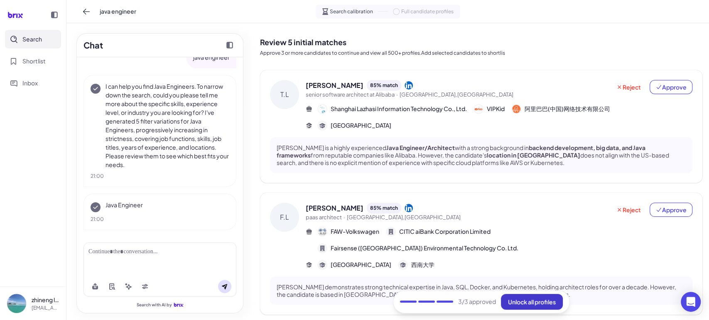
click at [520, 306] on button "Unlock all profiles" at bounding box center [532, 302] width 62 height 16
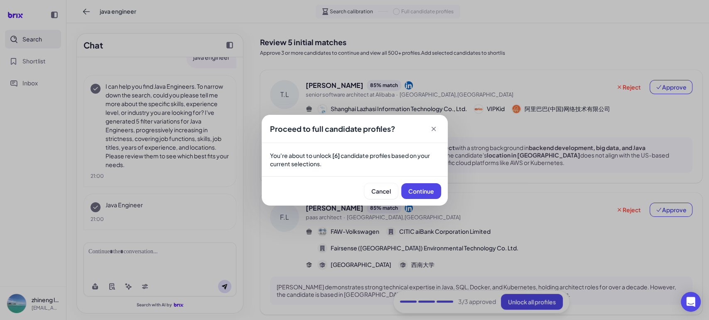
click at [492, 181] on div "Proceed to full candidate profiles? You're about to unlock [6] candidate profil…" at bounding box center [354, 160] width 709 height 320
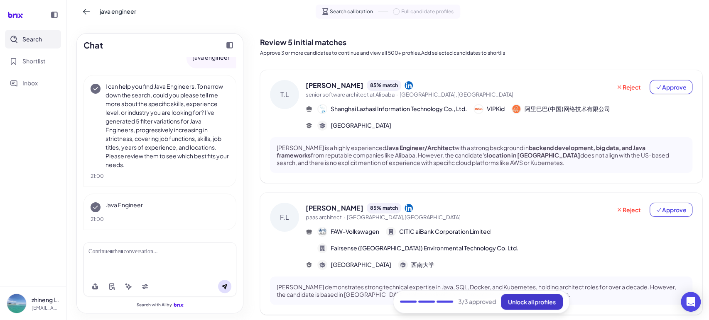
click at [537, 298] on button "Unlock all profiles" at bounding box center [532, 302] width 62 height 16
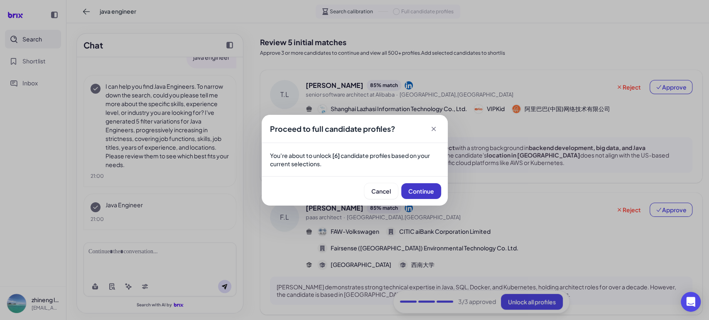
click at [422, 195] on button "Continue" at bounding box center [421, 191] width 40 height 16
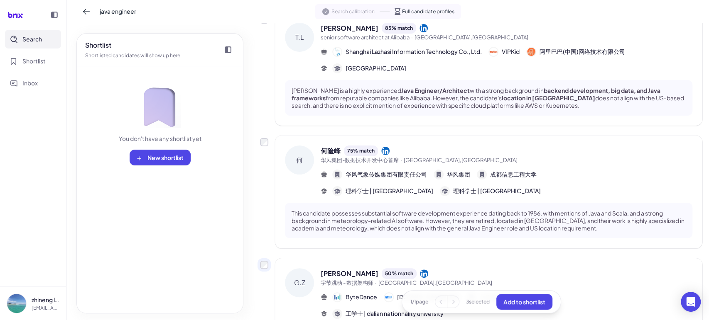
scroll to position [384, 0]
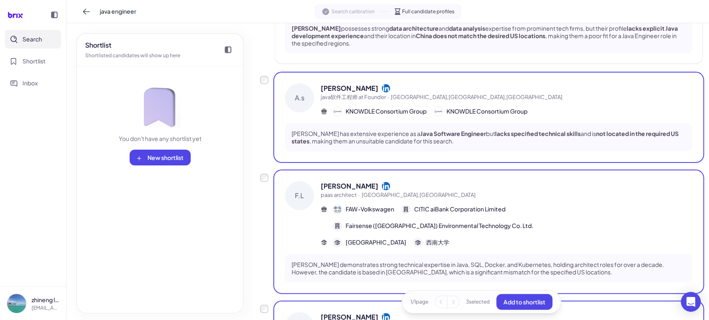
click at [269, 183] on div "F.L Fengyi Liu paas architect · Beijing,China FAW-Volkswagen CITIC aiBank Corpo…" at bounding box center [481, 231] width 442 height 121
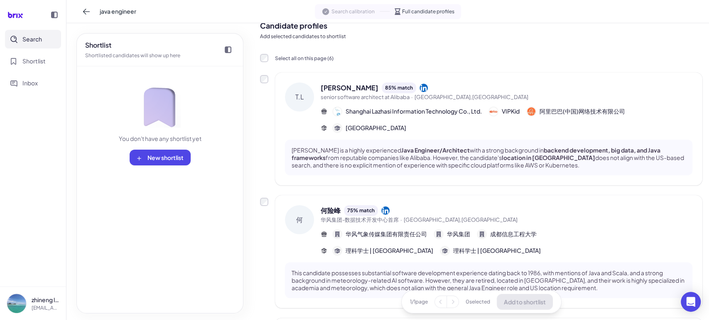
scroll to position [0, 0]
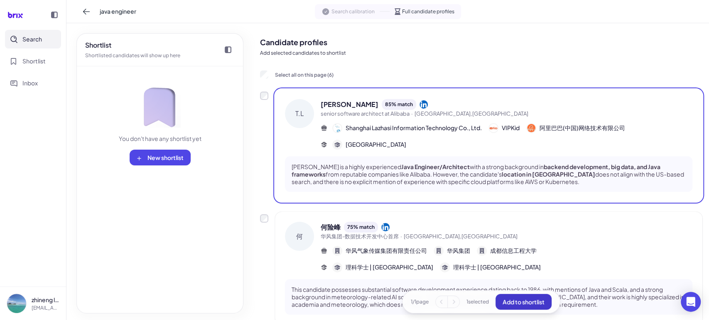
click at [525, 305] on span "Add to shortlist" at bounding box center [523, 301] width 42 height 7
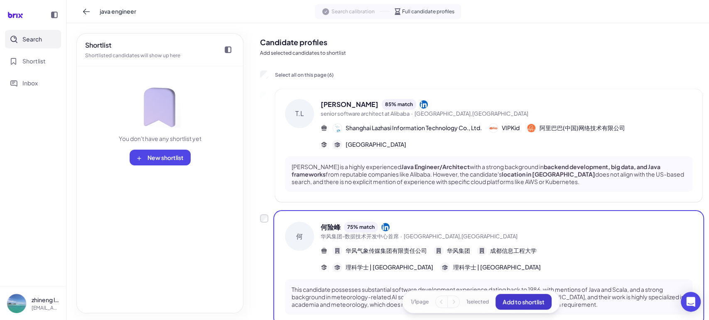
click at [517, 305] on span "Add to shortlist" at bounding box center [523, 301] width 42 height 7
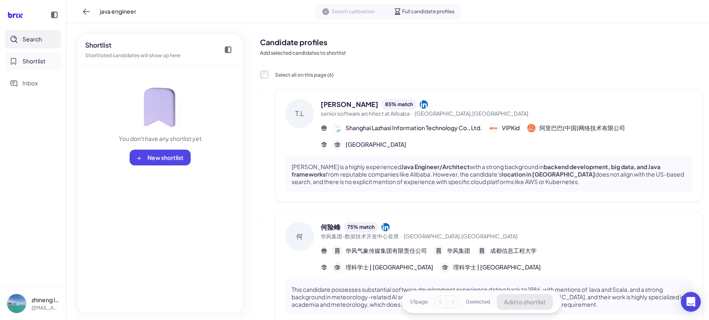
click at [27, 66] on button "Shortlist" at bounding box center [33, 61] width 56 height 19
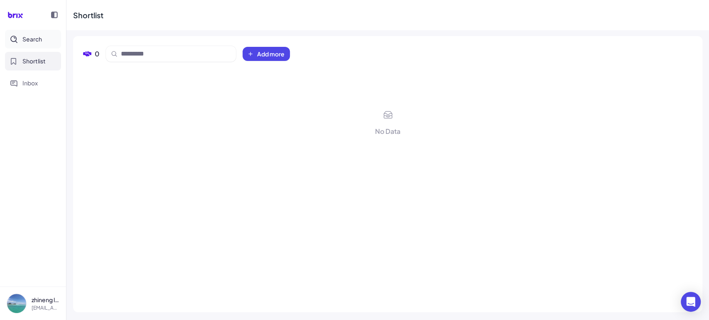
click at [39, 36] on span "Search" at bounding box center [32, 39] width 20 height 9
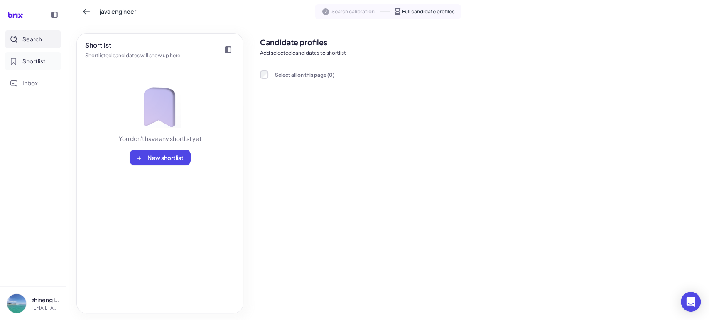
click at [32, 61] on span "Shortlist" at bounding box center [33, 61] width 23 height 9
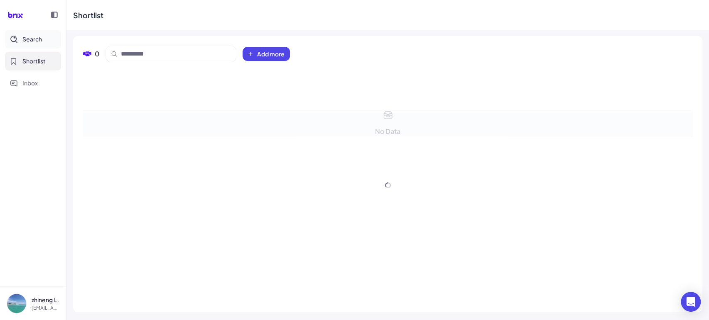
click at [33, 40] on span "Search" at bounding box center [32, 39] width 20 height 9
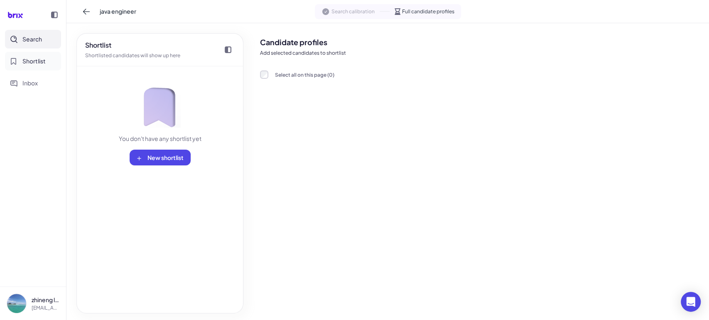
click at [44, 64] on span "Shortlist" at bounding box center [33, 61] width 23 height 9
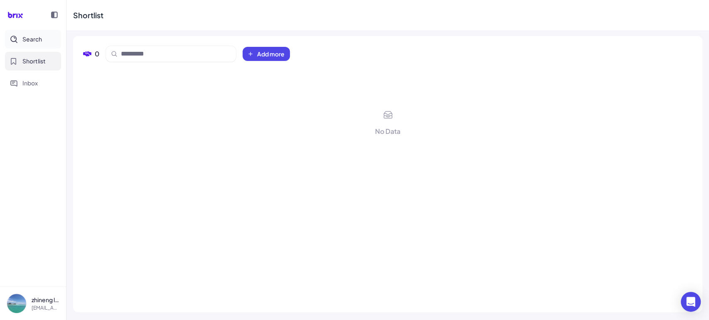
click at [38, 40] on span "Search" at bounding box center [32, 39] width 20 height 9
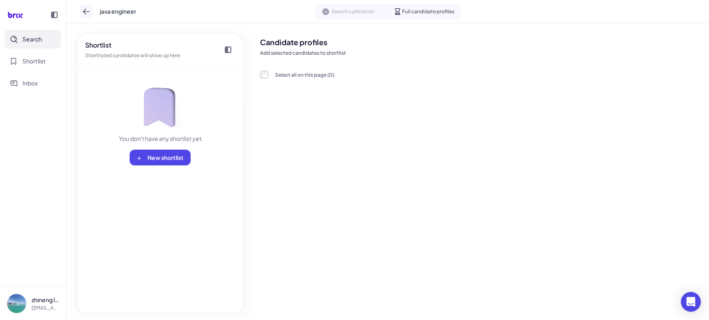
click at [80, 14] on button at bounding box center [86, 11] width 13 height 13
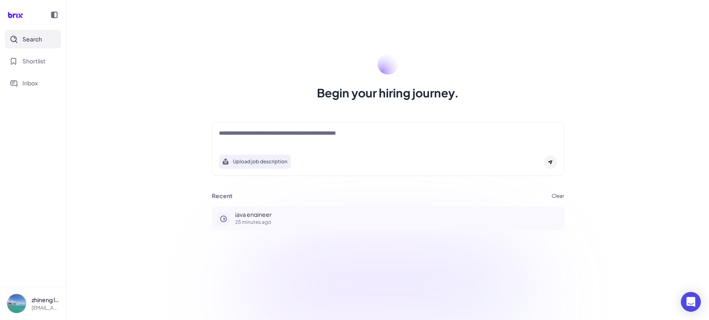
click at [254, 218] on div "java engineer 25 minutes ago" at bounding box center [397, 218] width 324 height 13
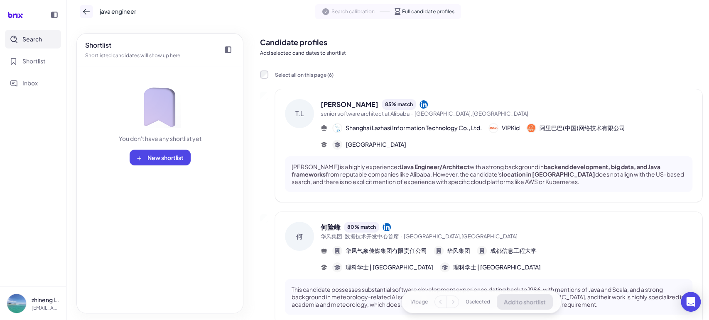
click at [89, 14] on icon at bounding box center [86, 11] width 8 height 8
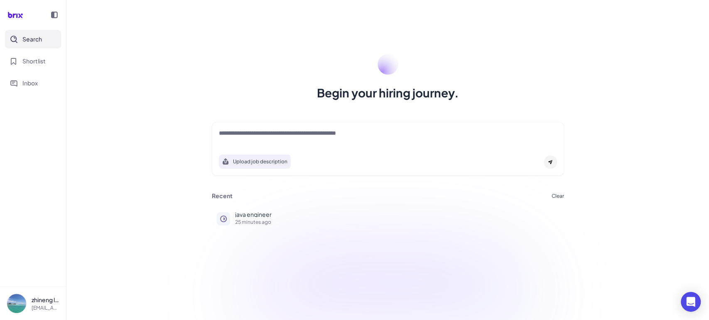
click at [42, 38] on span "Search" at bounding box center [32, 39] width 20 height 9
click at [255, 220] on p "25 minutes ago" at bounding box center [397, 222] width 324 height 5
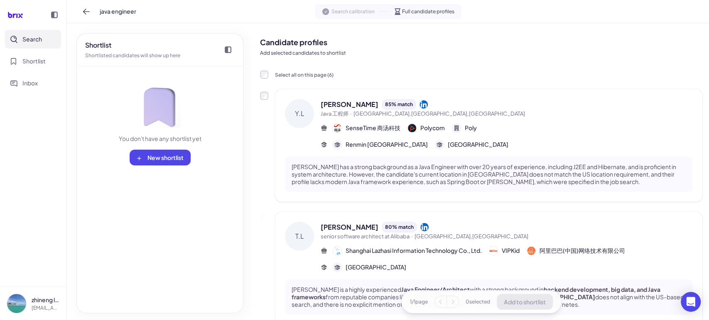
click at [0, 175] on nav "Search Shortlist Inbox" at bounding box center [33, 158] width 66 height 257
click at [20, 165] on nav "Search Shortlist Inbox" at bounding box center [33, 158] width 66 height 257
drag, startPoint x: 404, startPoint y: 12, endPoint x: 480, endPoint y: 16, distance: 76.5
click at [480, 16] on div "java engineer Search calibration Full candidate profiles" at bounding box center [387, 11] width 642 height 23
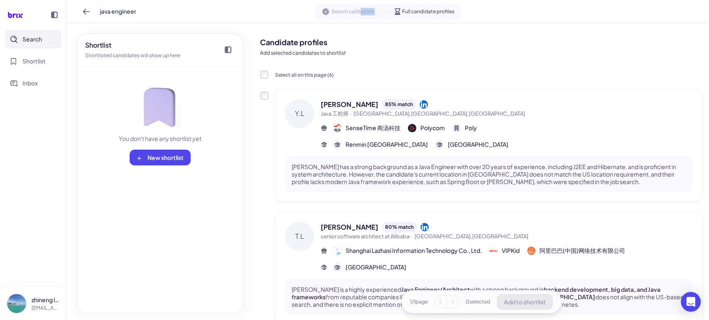
drag, startPoint x: 361, startPoint y: 12, endPoint x: 384, endPoint y: 14, distance: 23.0
click at [384, 14] on div "Search calibration Full candidate profiles" at bounding box center [388, 11] width 146 height 15
click at [384, 15] on div "Search calibration Full candidate profiles" at bounding box center [388, 11] width 146 height 15
click at [86, 12] on icon at bounding box center [86, 11] width 8 height 8
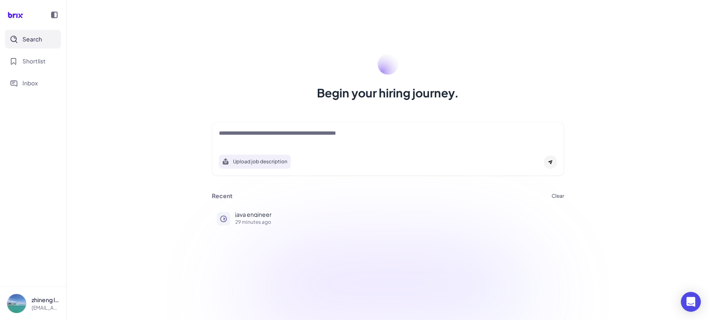
drag, startPoint x: 687, startPoint y: 117, endPoint x: 665, endPoint y: 117, distance: 22.0
click at [687, 117] on div "Begin your hiring journey. Upload job description Job Titles Location Years of …" at bounding box center [387, 160] width 642 height 320
click at [325, 136] on textarea at bounding box center [388, 134] width 338 height 10
paste textarea "**********"
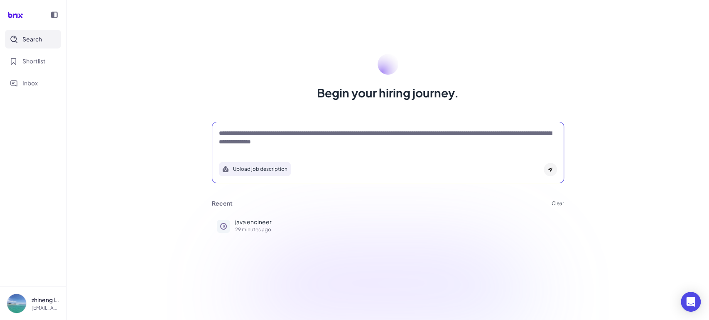
type textarea "**********"
click at [436, 140] on textarea "**********" at bounding box center [388, 137] width 338 height 17
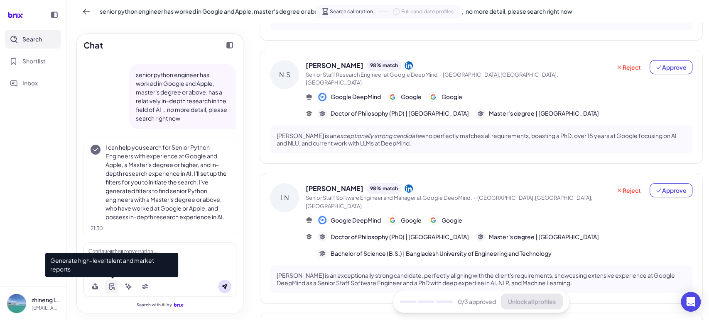
click at [113, 286] on icon at bounding box center [111, 287] width 7 height 7
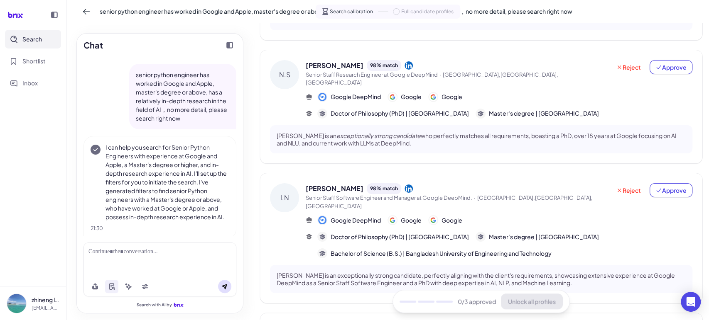
click at [163, 252] on div at bounding box center [159, 252] width 143 height 9
click at [164, 252] on div at bounding box center [159, 252] width 143 height 9
click at [12, 192] on nav "Search Shortlist Inbox" at bounding box center [33, 158] width 66 height 257
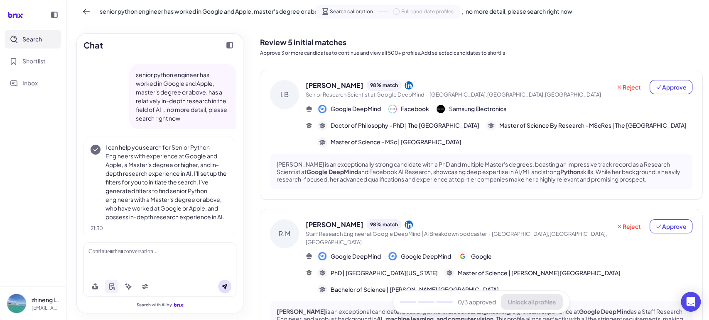
scroll to position [61, 0]
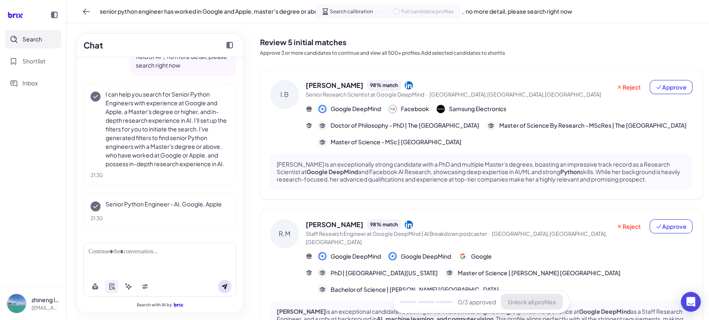
click at [142, 258] on div at bounding box center [159, 260] width 153 height 34
click at [139, 251] on div at bounding box center [159, 252] width 143 height 9
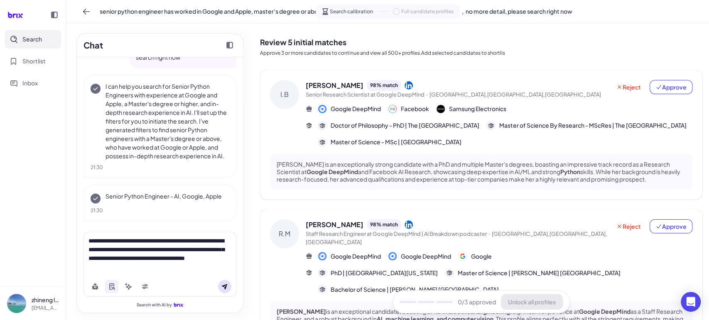
click at [226, 285] on icon at bounding box center [224, 286] width 5 height 5
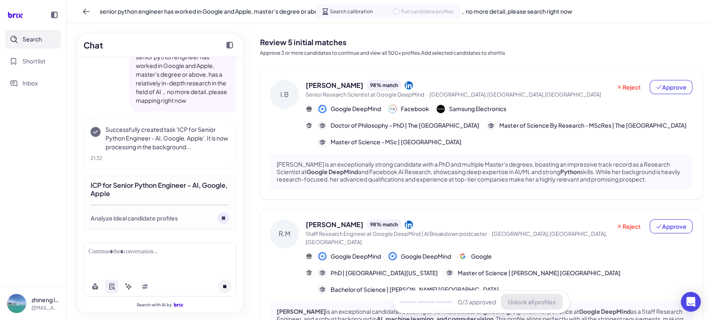
scroll to position [251, 0]
click at [142, 289] on icon at bounding box center [145, 287] width 7 height 7
click at [126, 286] on icon at bounding box center [128, 287] width 7 height 7
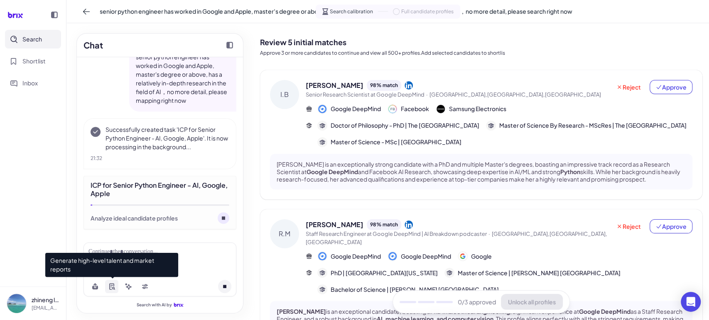
click at [114, 288] on icon at bounding box center [113, 288] width 3 height 3
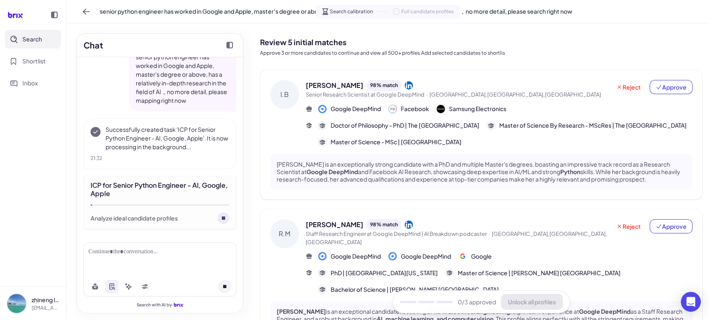
click at [180, 263] on div at bounding box center [159, 260] width 153 height 34
click at [169, 257] on div at bounding box center [159, 260] width 153 height 34
click at [146, 250] on div at bounding box center [159, 252] width 143 height 9
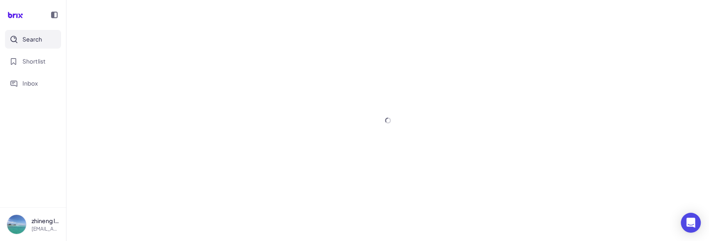
click at [223, 206] on div at bounding box center [387, 120] width 642 height 241
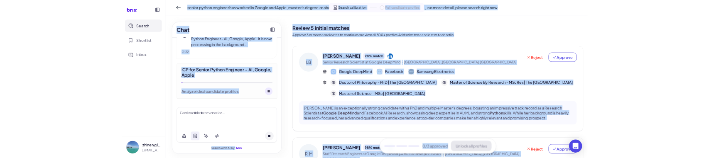
scroll to position [331, 0]
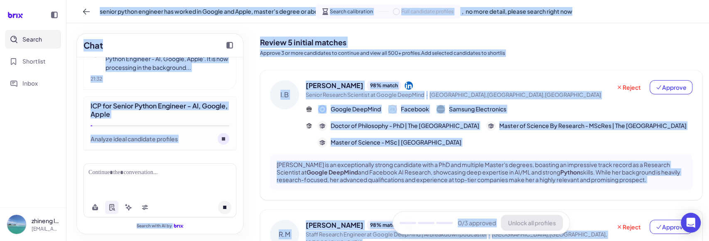
click at [231, 174] on div at bounding box center [159, 180] width 153 height 34
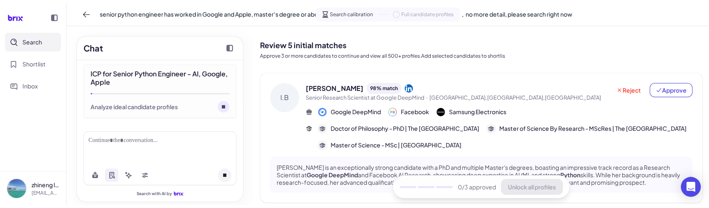
scroll to position [364, 0]
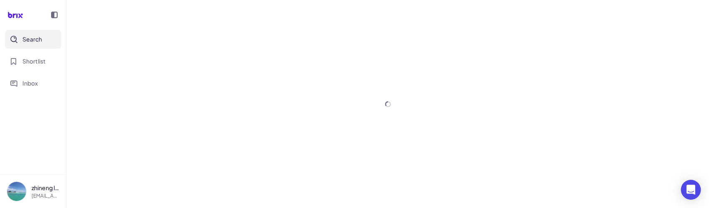
click at [223, 173] on div at bounding box center [387, 104] width 642 height 208
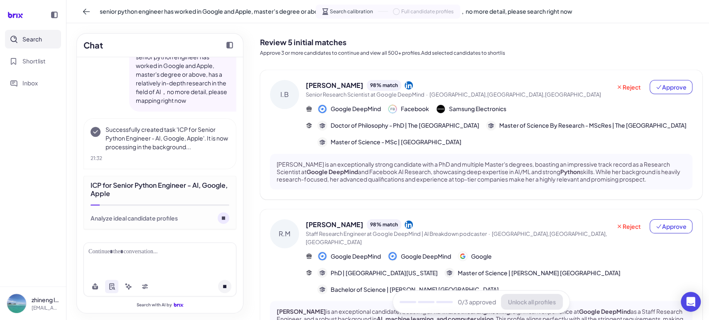
scroll to position [251, 0]
click at [220, 221] on circle at bounding box center [224, 219] width 12 height 12
click at [222, 219] on icon at bounding box center [223, 218] width 3 height 3
click at [221, 220] on circle at bounding box center [224, 219] width 12 height 12
click at [222, 219] on icon at bounding box center [223, 218] width 3 height 3
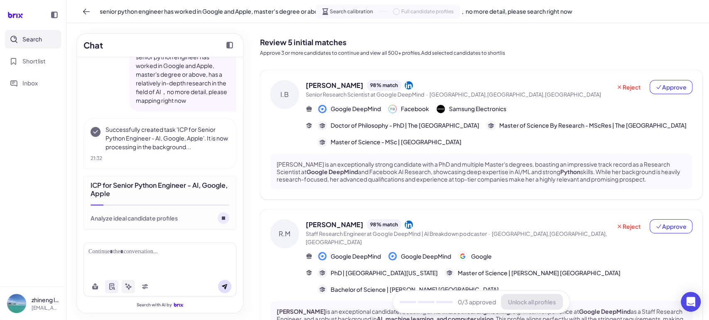
click at [129, 287] on icon at bounding box center [129, 287] width 6 height 6
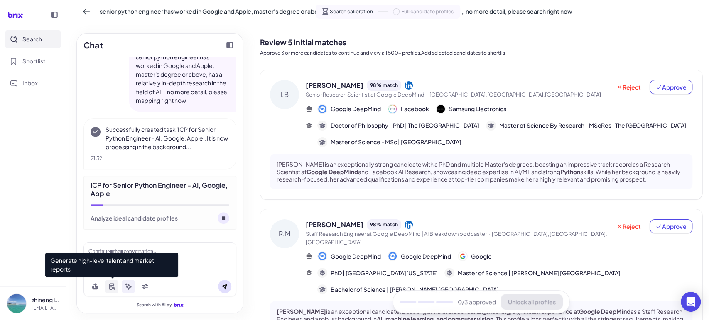
click at [115, 286] on button at bounding box center [111, 286] width 13 height 13
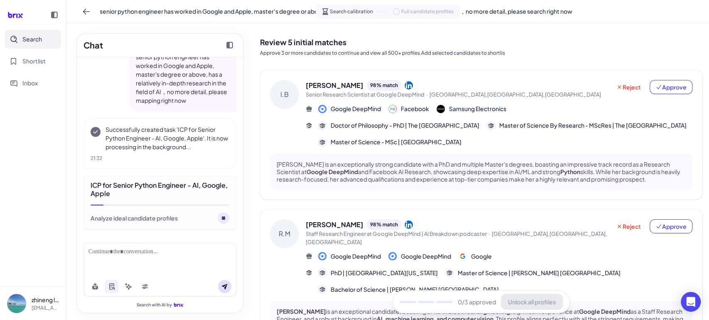
click at [222, 218] on icon at bounding box center [223, 218] width 3 height 3
click at [220, 219] on circle at bounding box center [224, 219] width 12 height 12
click at [192, 221] on div "Analyze ideal candidate profiles" at bounding box center [160, 219] width 139 height 12
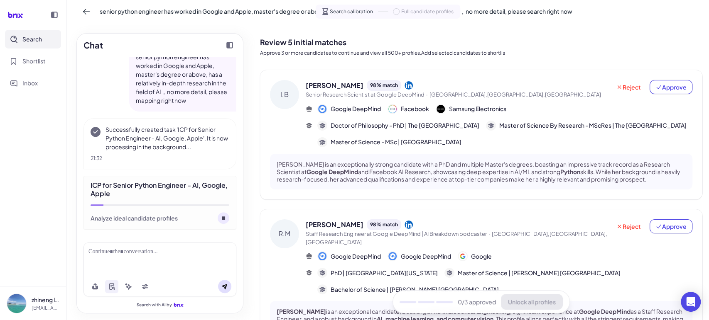
click at [151, 256] on div at bounding box center [159, 252] width 143 height 9
click at [9, 177] on nav "Search Shortlist Inbox" at bounding box center [33, 158] width 66 height 257
click at [141, 258] on div at bounding box center [159, 260] width 153 height 34
click at [130, 255] on div at bounding box center [159, 252] width 143 height 9
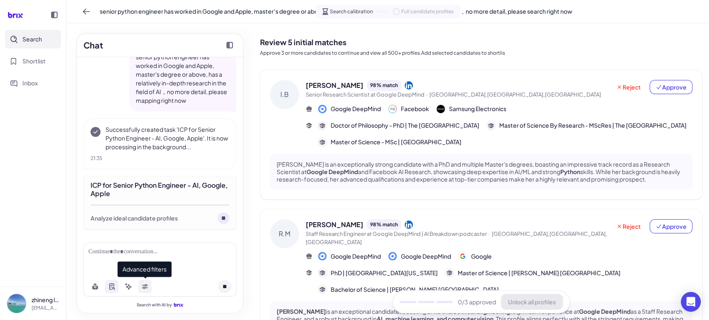
click at [144, 284] on icon at bounding box center [145, 287] width 7 height 7
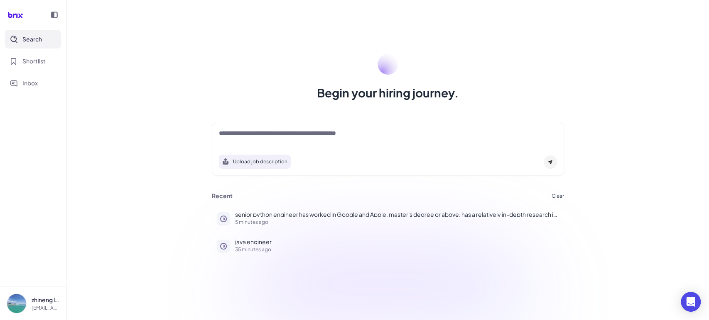
click at [50, 210] on nav "Search Shortlist Inbox" at bounding box center [33, 158] width 66 height 257
click at [256, 138] on textarea at bounding box center [388, 134] width 338 height 10
paste textarea "**********"
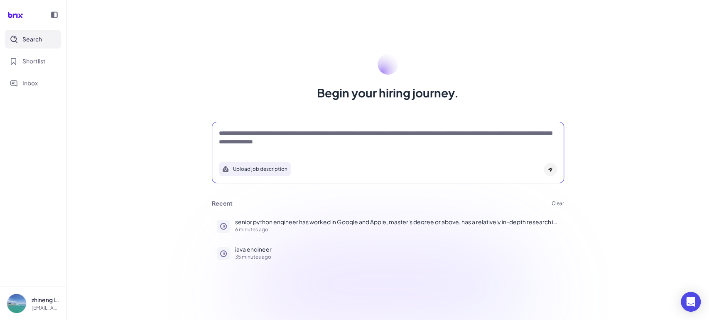
type textarea "**********"
click at [548, 166] on div at bounding box center [549, 169] width 13 height 13
click at [380, 133] on textarea "**********" at bounding box center [388, 137] width 338 height 17
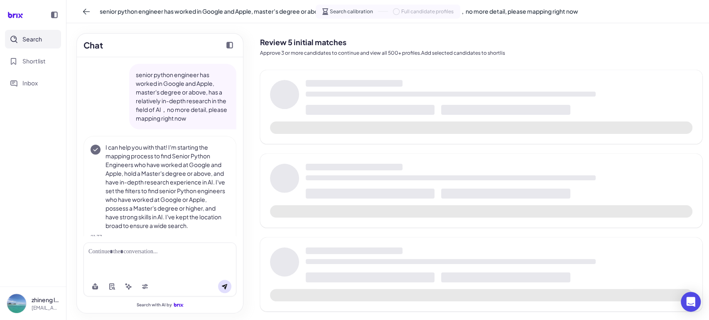
scroll to position [67, 0]
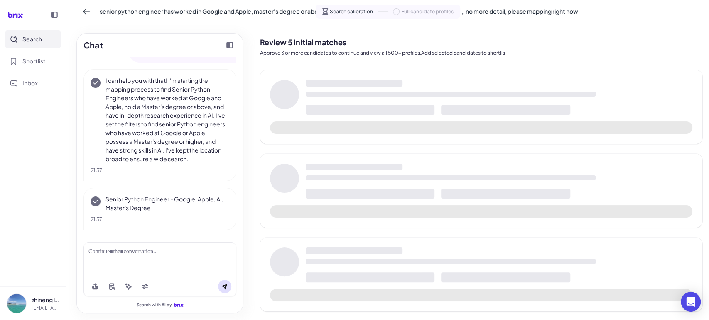
click at [227, 44] on icon "Collapse chat" at bounding box center [229, 45] width 7 height 7
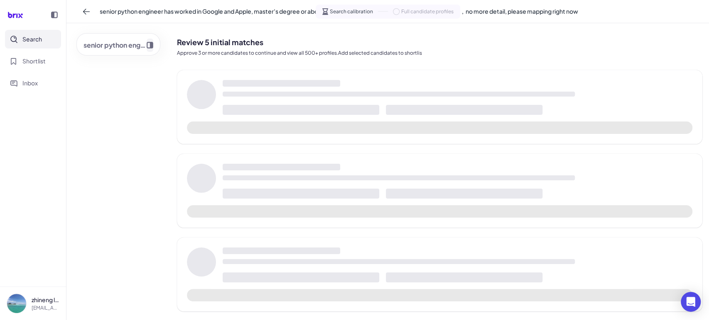
click at [149, 46] on icon "Expand chat" at bounding box center [150, 45] width 7 height 7
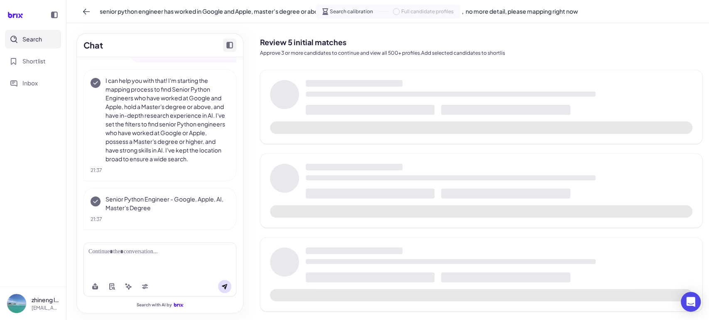
click at [229, 46] on icon "Collapse chat" at bounding box center [229, 45] width 7 height 7
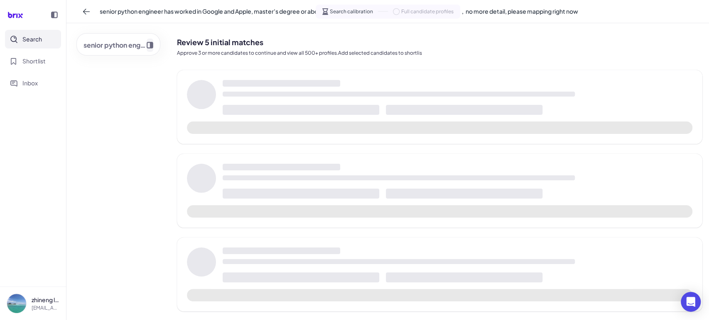
click at [149, 46] on icon "Expand chat" at bounding box center [150, 45] width 7 height 7
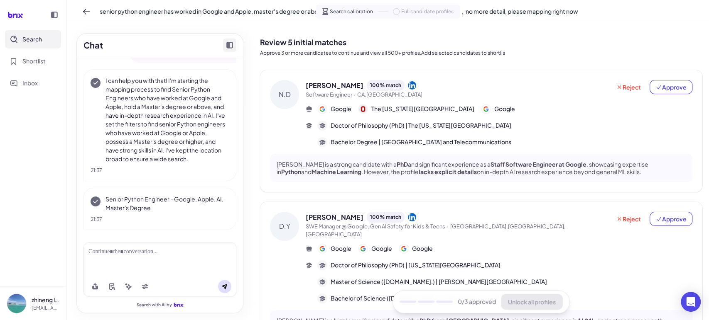
click at [127, 252] on div at bounding box center [159, 252] width 143 height 9
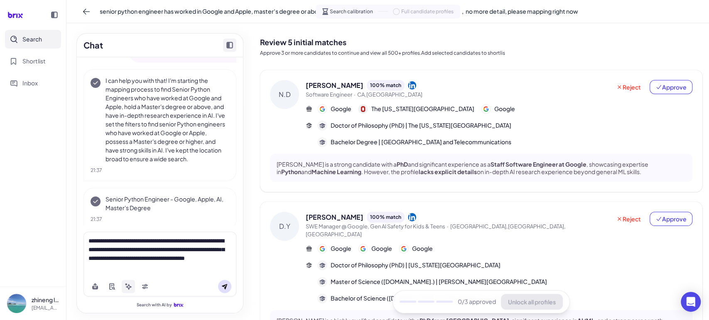
click at [127, 285] on icon at bounding box center [126, 285] width 2 height 2
click at [220, 286] on button at bounding box center [224, 286] width 13 height 13
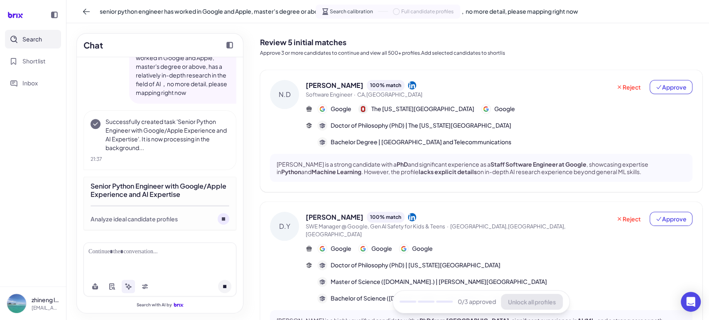
scroll to position [274, 0]
click at [146, 286] on icon at bounding box center [145, 285] width 6 height 2
click at [143, 286] on icon at bounding box center [145, 285] width 6 height 2
click at [659, 91] on span "Approve" at bounding box center [670, 87] width 31 height 8
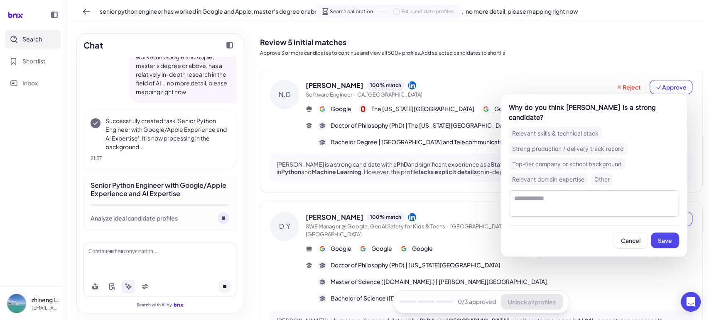
click at [670, 237] on span "Save" at bounding box center [665, 240] width 14 height 7
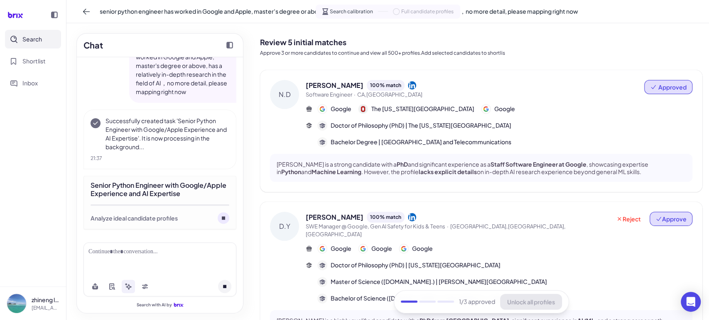
click at [665, 219] on span "Approve" at bounding box center [670, 219] width 31 height 8
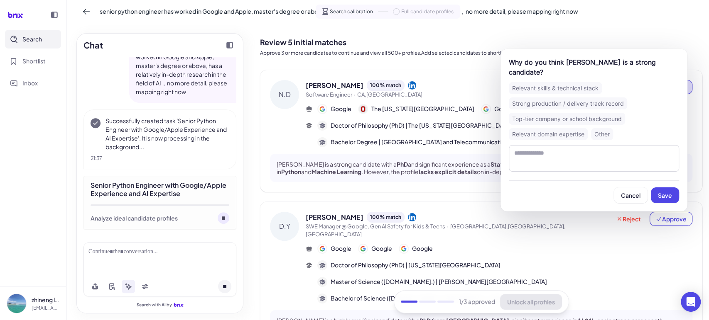
click at [658, 193] on span "Save" at bounding box center [665, 195] width 14 height 7
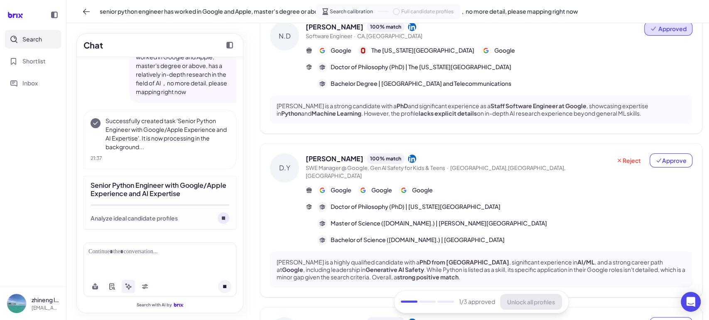
scroll to position [76, 0]
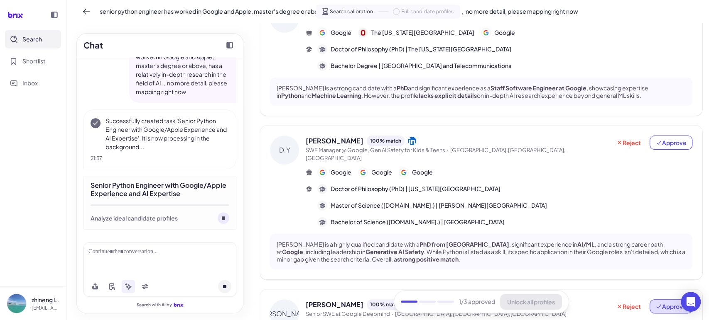
click at [668, 303] on span "Approve" at bounding box center [670, 307] width 31 height 8
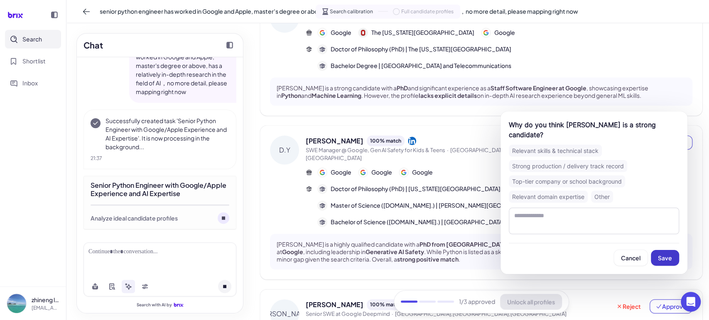
click at [668, 256] on span "Save" at bounding box center [665, 257] width 14 height 7
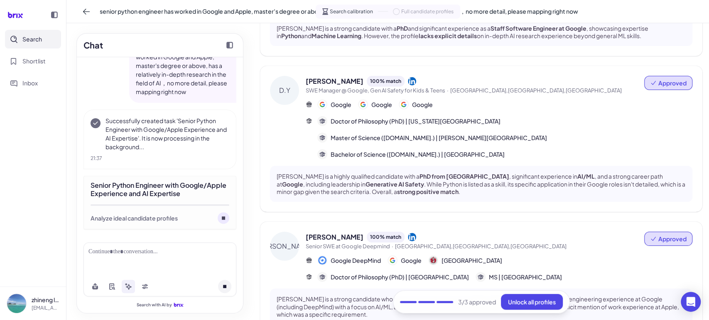
scroll to position [154, 0]
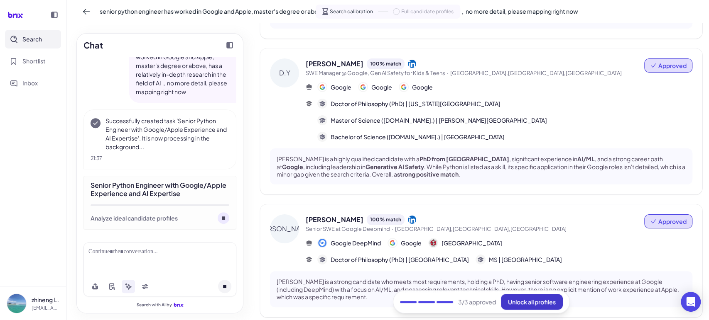
click at [529, 301] on span "Unlock all profiles" at bounding box center [532, 301] width 48 height 7
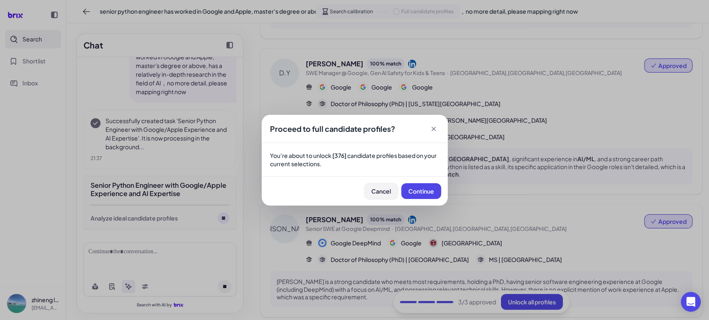
click at [377, 195] on button "Cancel" at bounding box center [381, 191] width 34 height 16
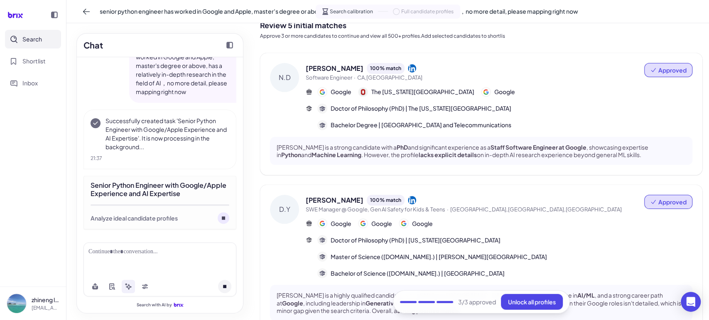
scroll to position [0, 0]
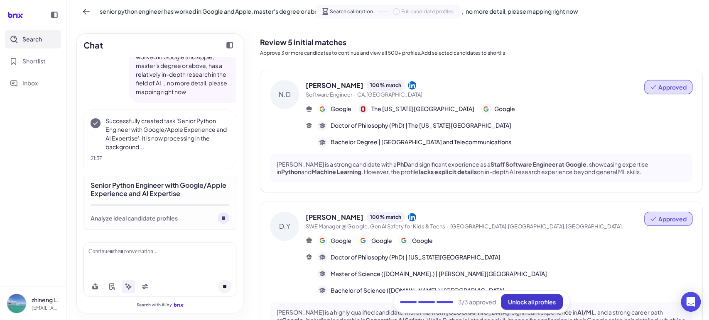
click at [528, 297] on button "Unlock all profiles" at bounding box center [532, 302] width 62 height 16
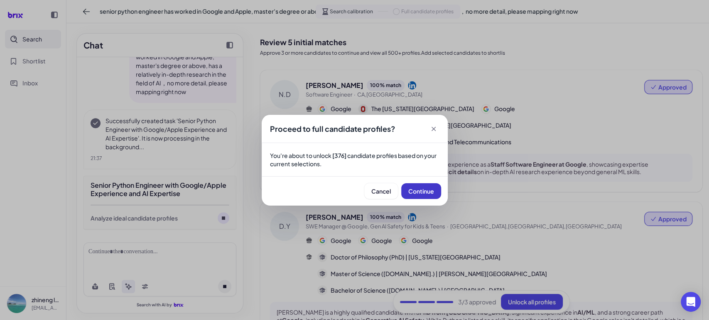
click at [418, 193] on span "Continue" at bounding box center [421, 191] width 26 height 7
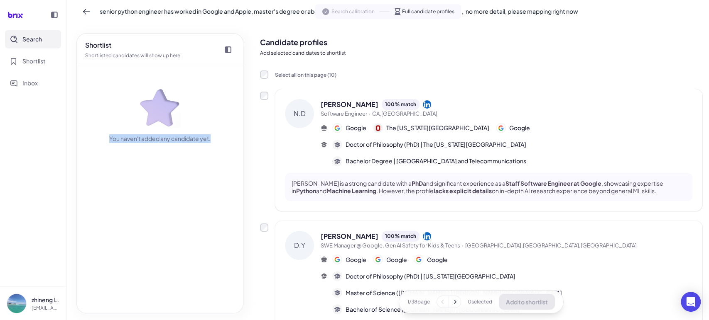
drag, startPoint x: 218, startPoint y: 137, endPoint x: 104, endPoint y: 139, distance: 114.6
click at [104, 139] on div "You haven't added any candidate yet." at bounding box center [159, 104] width 149 height 77
drag, startPoint x: 98, startPoint y: 140, endPoint x: 225, endPoint y: 137, distance: 127.5
click at [225, 137] on div "You haven't added any candidate yet." at bounding box center [159, 104] width 149 height 77
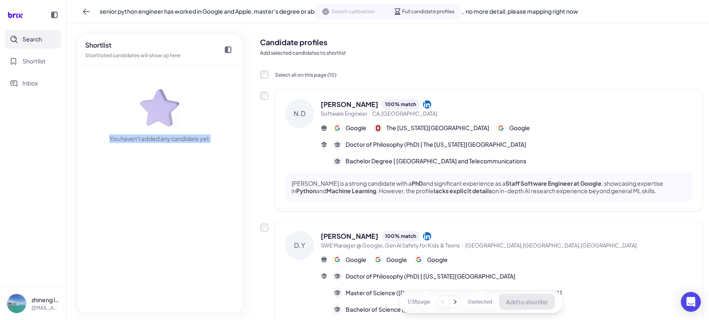
click at [225, 137] on div "You haven't added any candidate yet." at bounding box center [159, 104] width 149 height 77
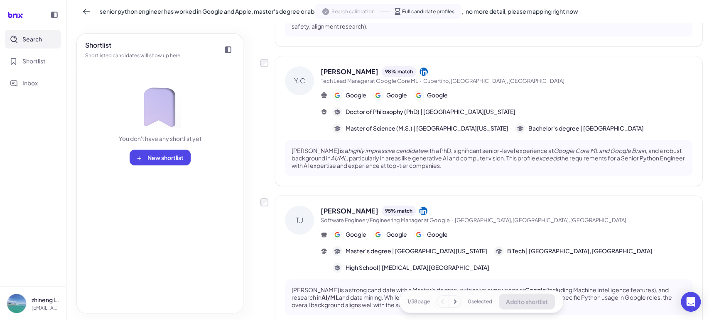
scroll to position [1145, 0]
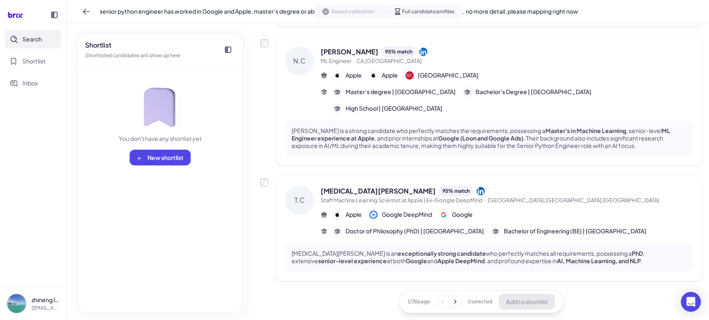
click at [455, 303] on icon at bounding box center [454, 302] width 8 height 8
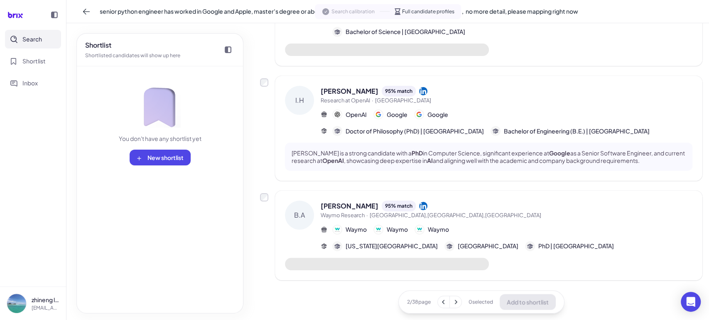
scroll to position [1101, 0]
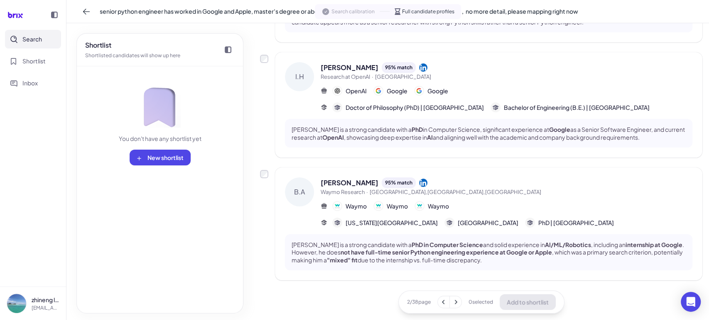
click at [229, 49] on icon at bounding box center [228, 49] width 7 height 7
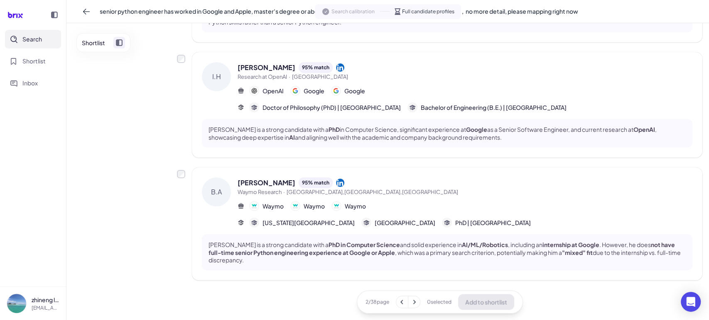
scroll to position [1037, 0]
click at [116, 42] on icon at bounding box center [119, 42] width 7 height 7
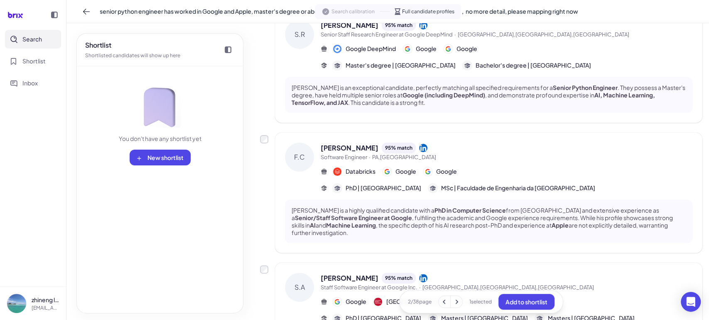
scroll to position [0, 0]
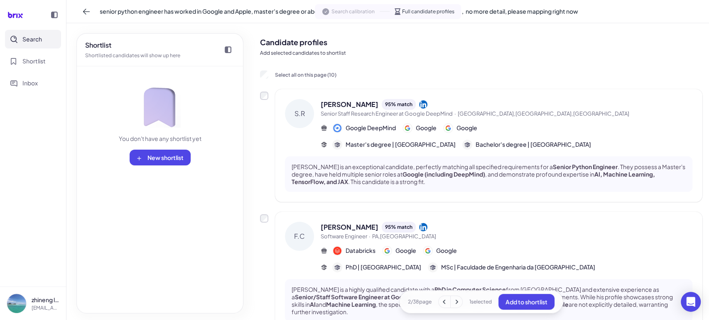
click at [454, 304] on icon at bounding box center [456, 302] width 8 height 8
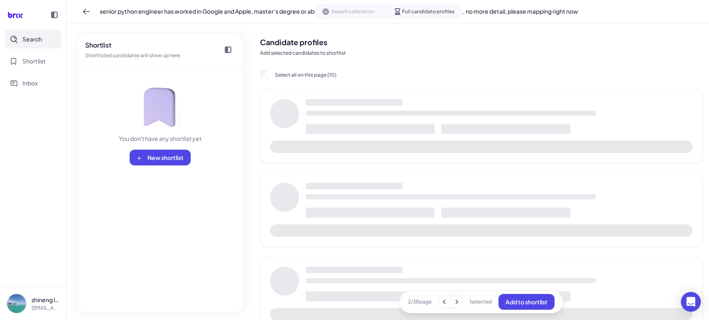
click at [454, 304] on icon at bounding box center [456, 302] width 8 height 8
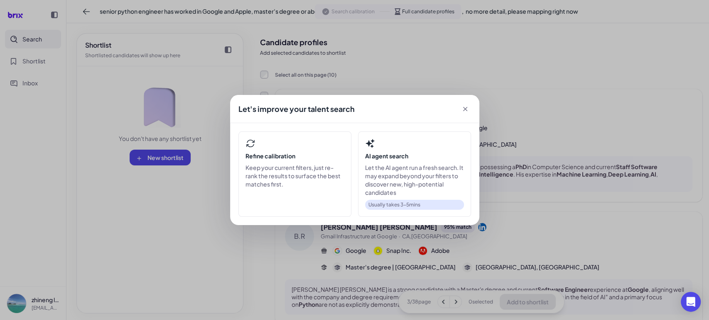
click at [1, 200] on nav "Search Shortlist Inbox" at bounding box center [33, 158] width 66 height 257
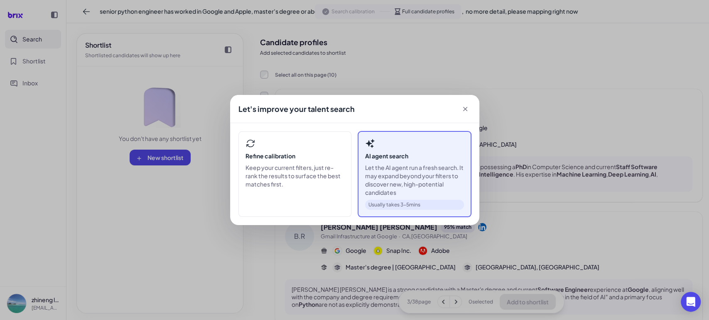
click at [416, 176] on p "Let the AI agent run a fresh search. It may expand beyond your filters to disco…" at bounding box center [414, 180] width 99 height 33
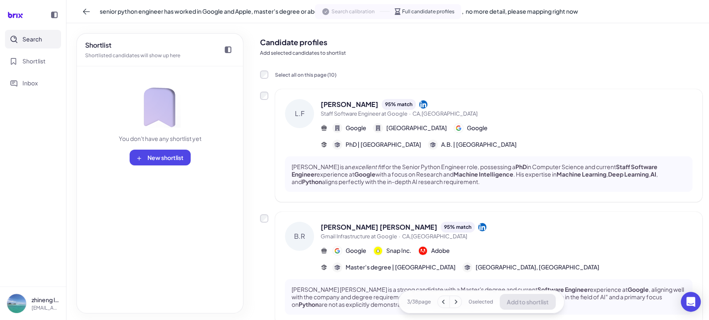
click at [455, 303] on icon at bounding box center [456, 302] width 2 height 4
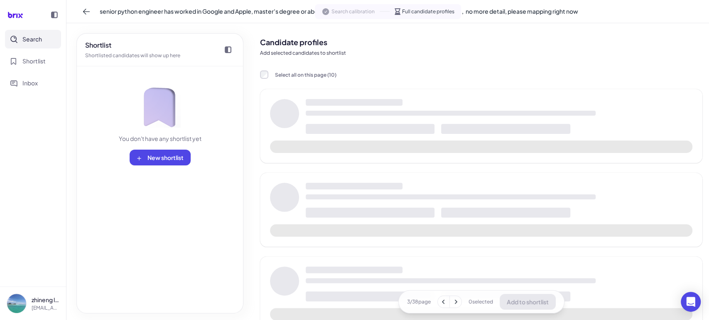
click at [455, 303] on icon at bounding box center [456, 302] width 2 height 4
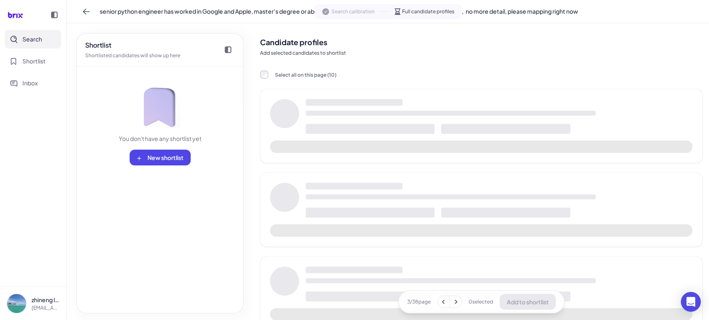
click at [455, 303] on icon at bounding box center [456, 302] width 2 height 4
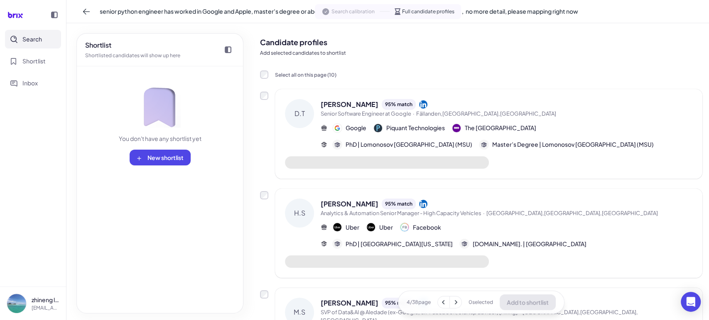
click at [455, 303] on icon at bounding box center [456, 302] width 2 height 4
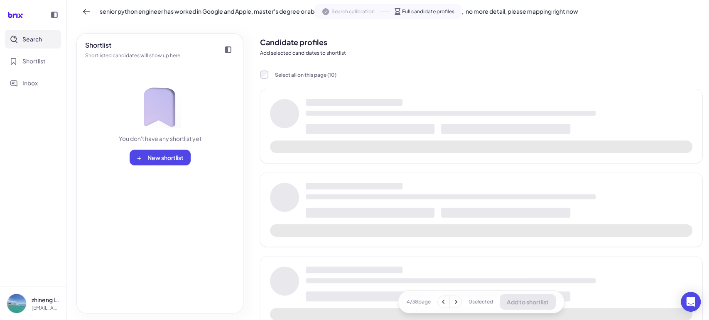
click at [455, 303] on icon at bounding box center [456, 302] width 2 height 4
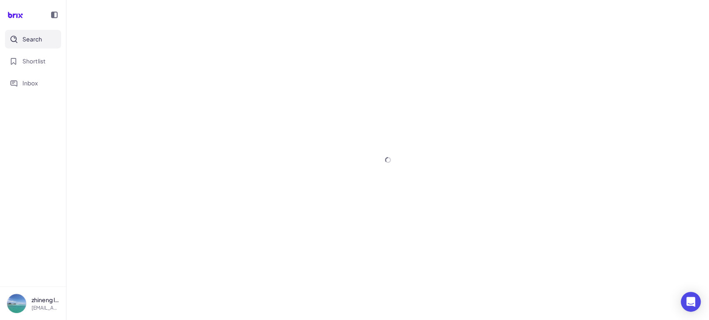
drag, startPoint x: 54, startPoint y: 137, endPoint x: 129, endPoint y: 73, distance: 99.2
click at [53, 138] on nav "Search Shortlist Inbox" at bounding box center [33, 158] width 66 height 257
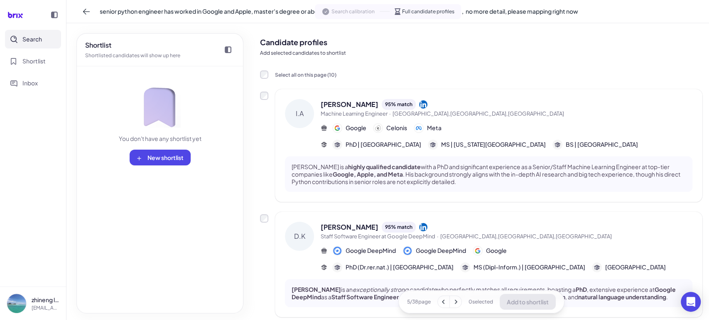
click at [454, 303] on icon at bounding box center [455, 302] width 8 height 8
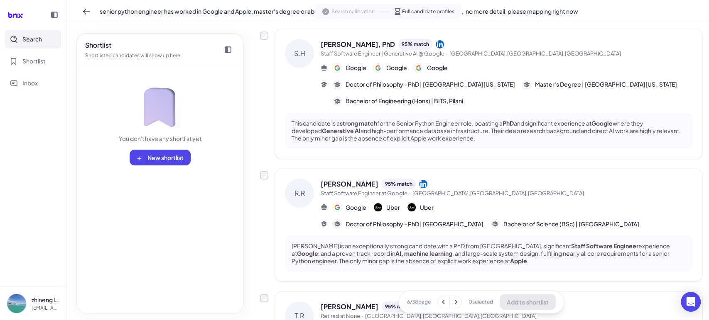
click at [452, 302] on icon at bounding box center [455, 302] width 8 height 8
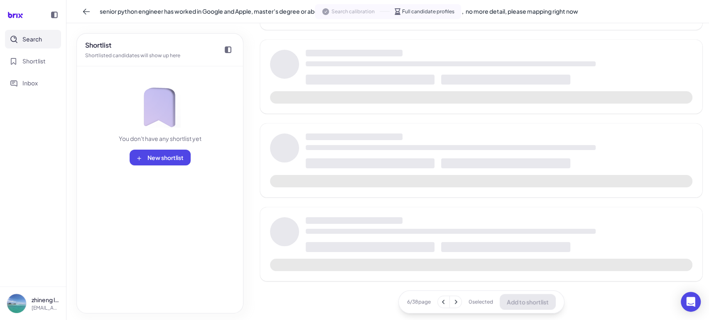
click at [452, 302] on icon at bounding box center [455, 302] width 8 height 8
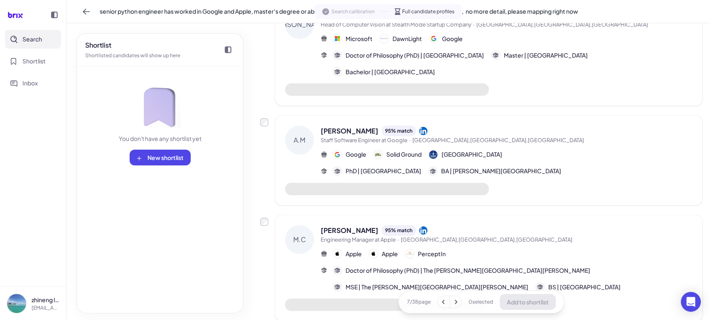
scroll to position [717, 0]
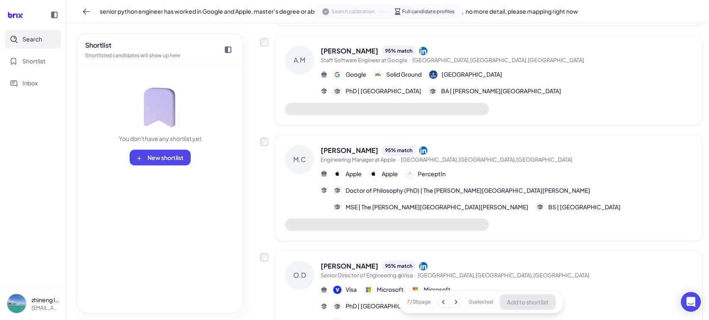
click at [454, 301] on icon at bounding box center [455, 302] width 8 height 8
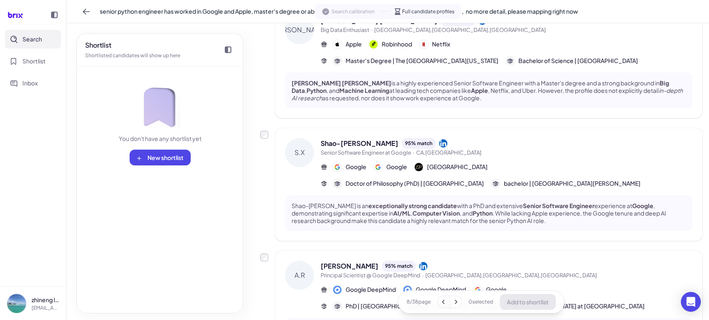
scroll to position [0, 0]
